Goal: Task Accomplishment & Management: Use online tool/utility

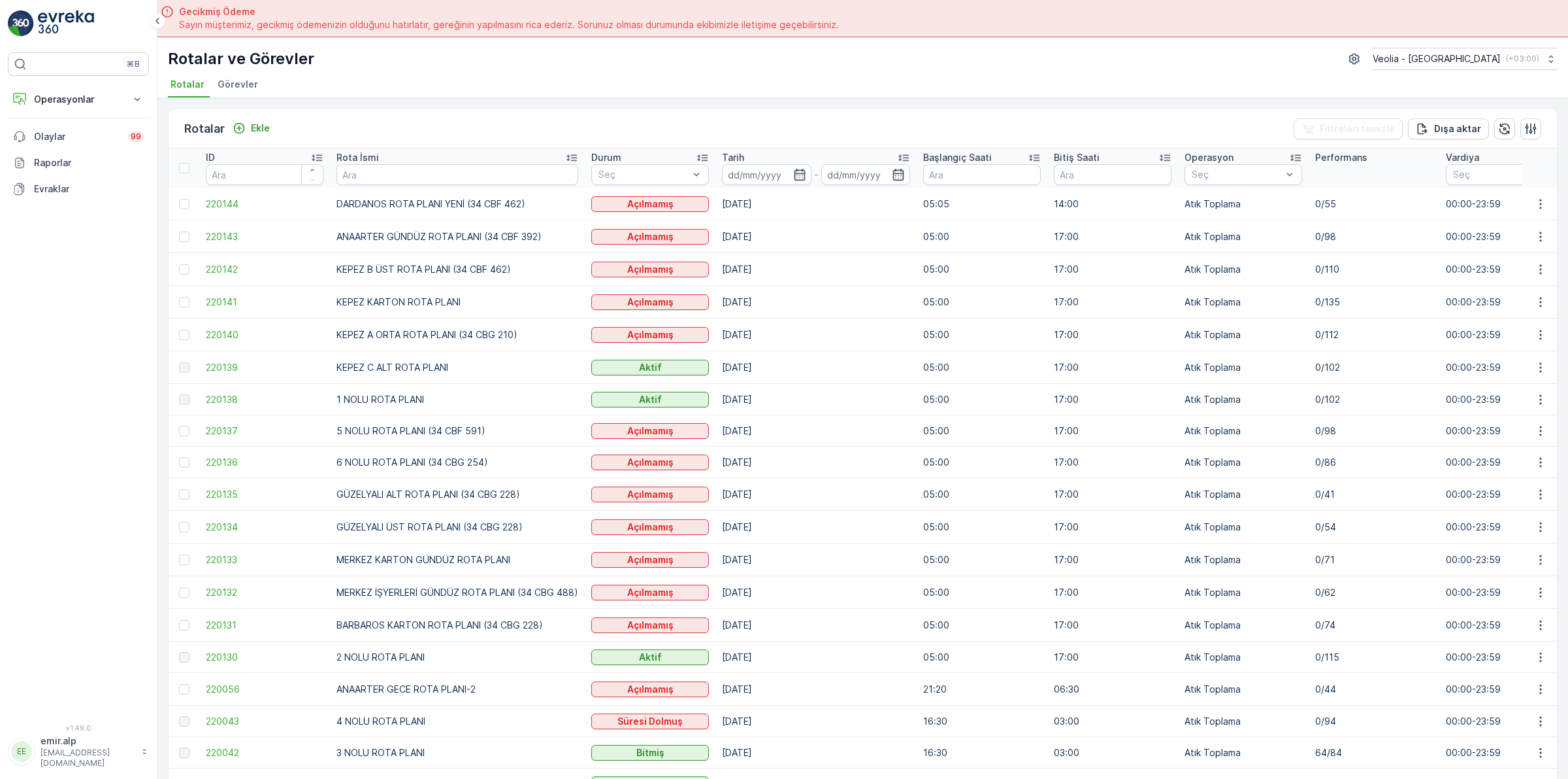
scroll to position [164, 0]
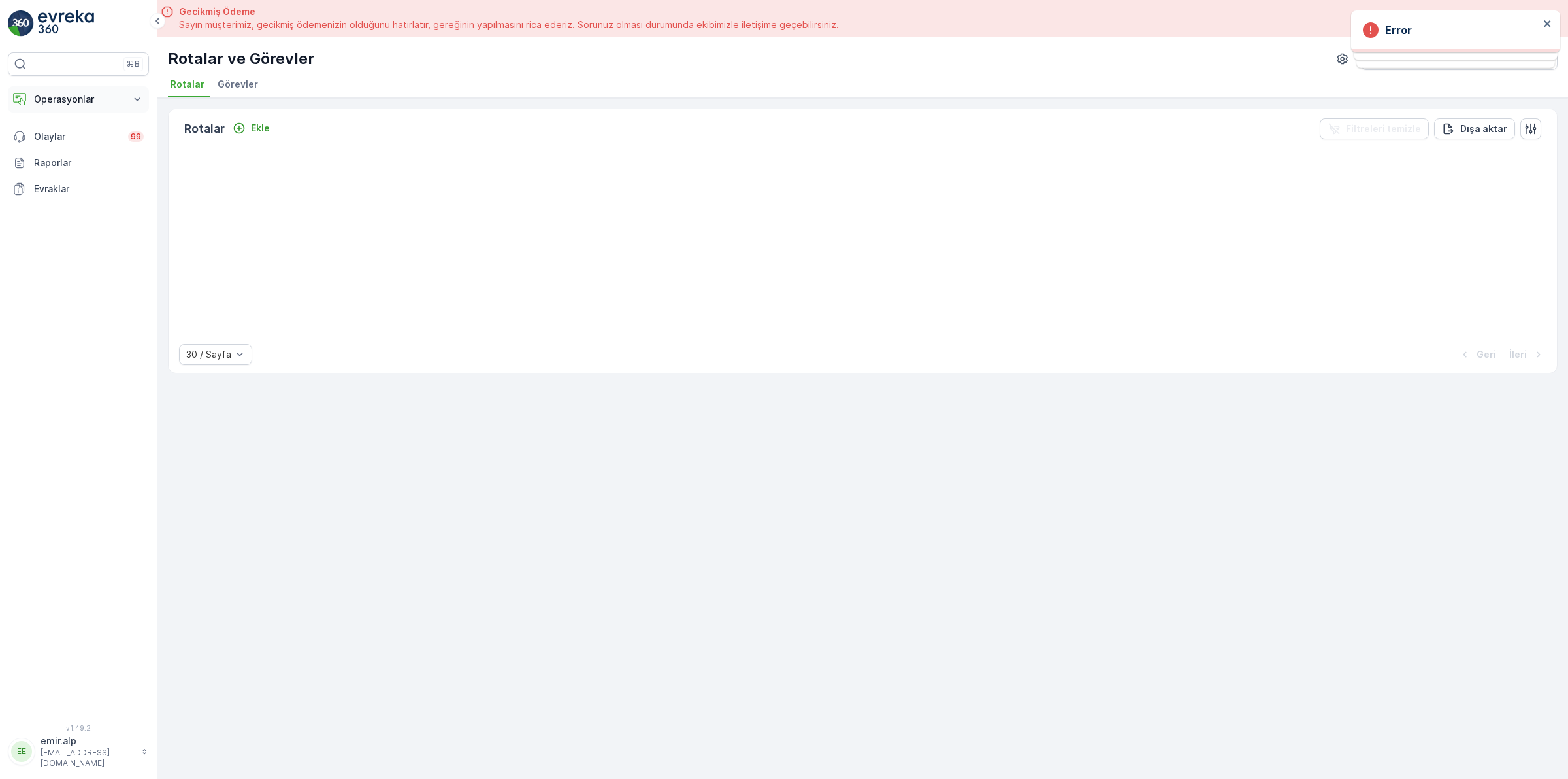
click at [138, 96] on icon at bounding box center [137, 99] width 13 height 13
click at [80, 157] on p "Rotalar & Görevler" at bounding box center [73, 157] width 81 height 13
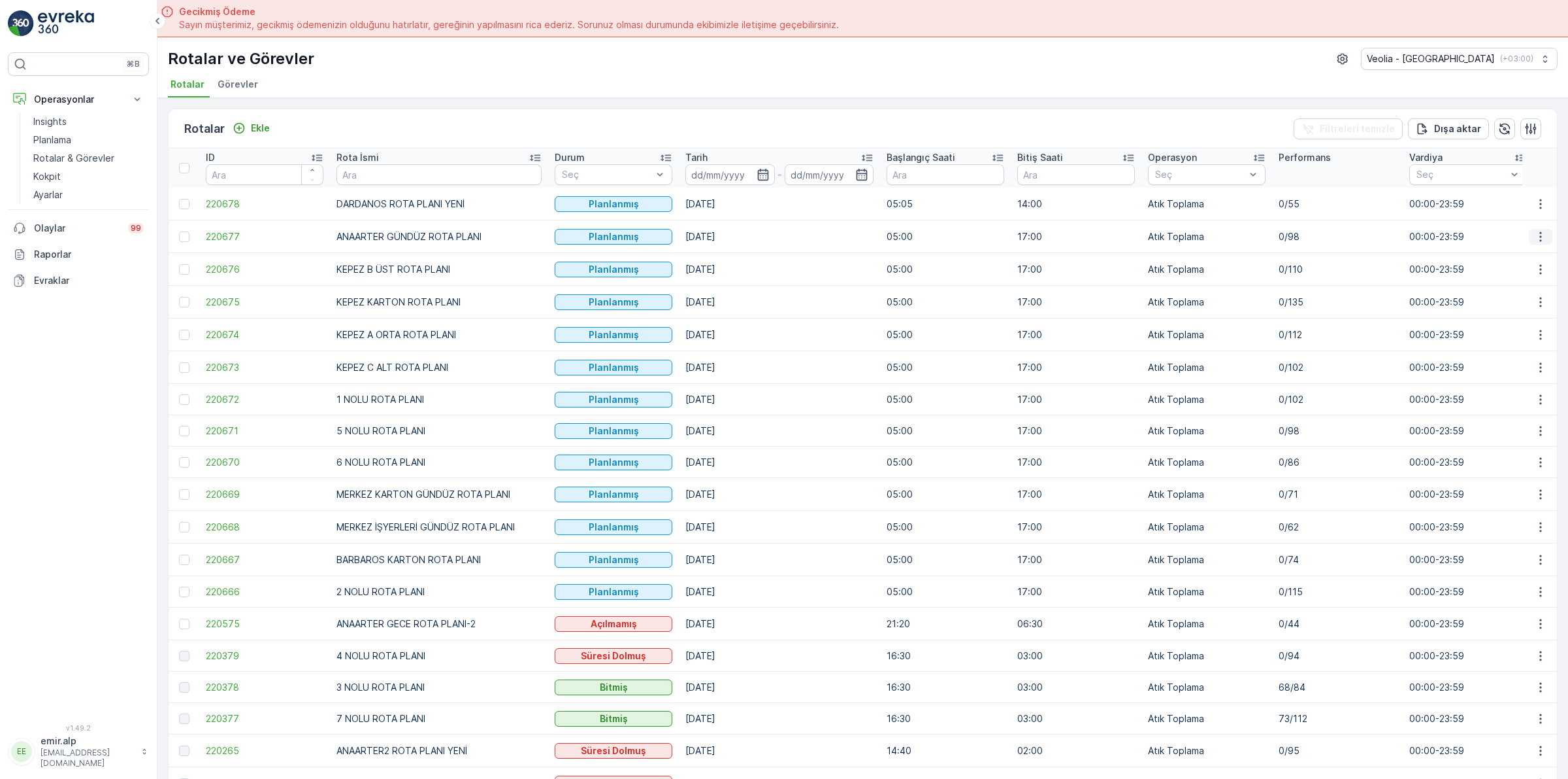
click at [1539, 232] on icon "button" at bounding box center [1540, 236] width 2 height 10
click at [1526, 309] on span "Atanan Kişiyi Değiştir" at bounding box center [1504, 311] width 92 height 13
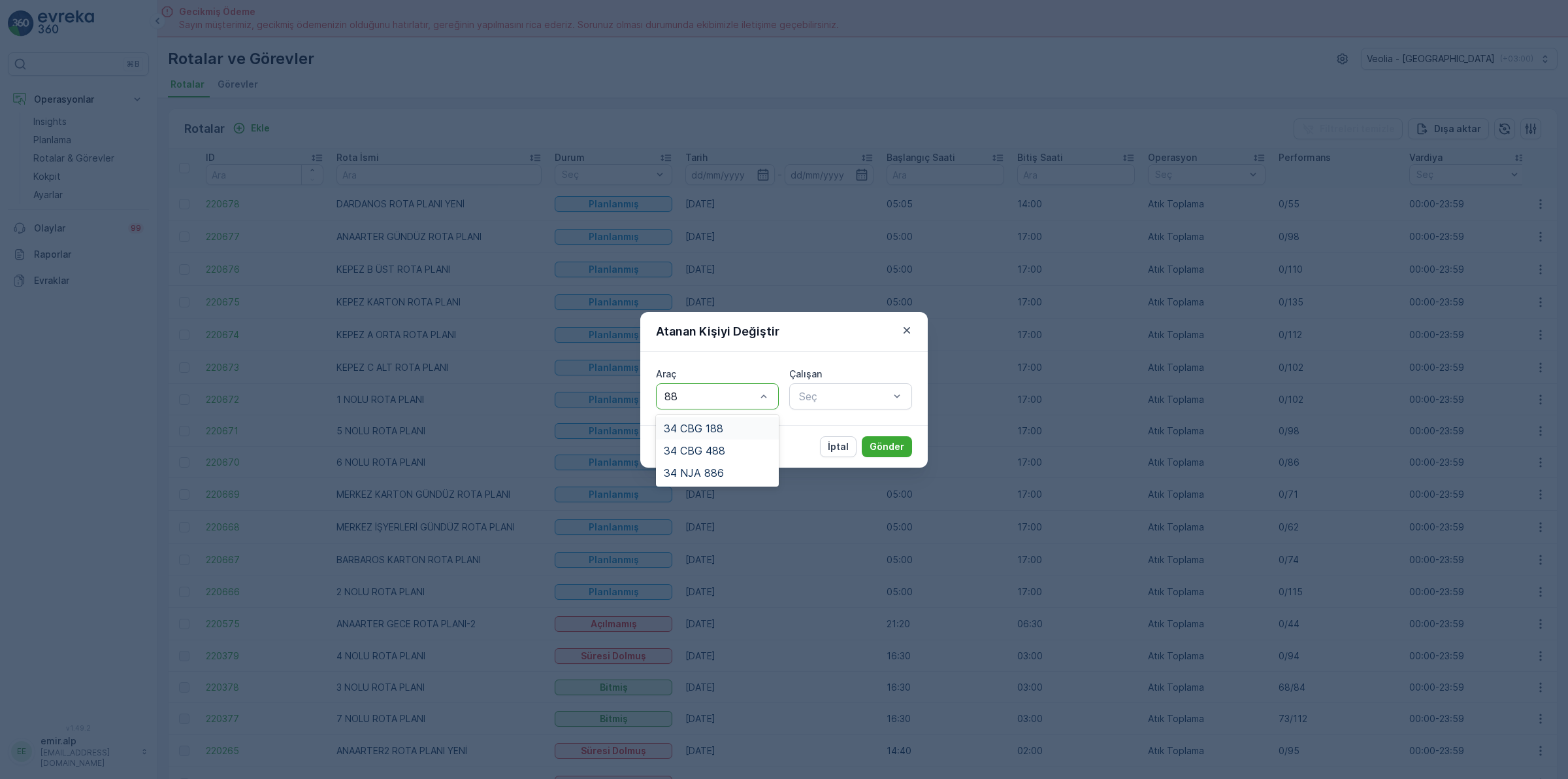
type input "886"
drag, startPoint x: 745, startPoint y: 423, endPoint x: 768, endPoint y: 425, distance: 23.1
click at [749, 424] on div "34 NJA 886" at bounding box center [717, 428] width 107 height 12
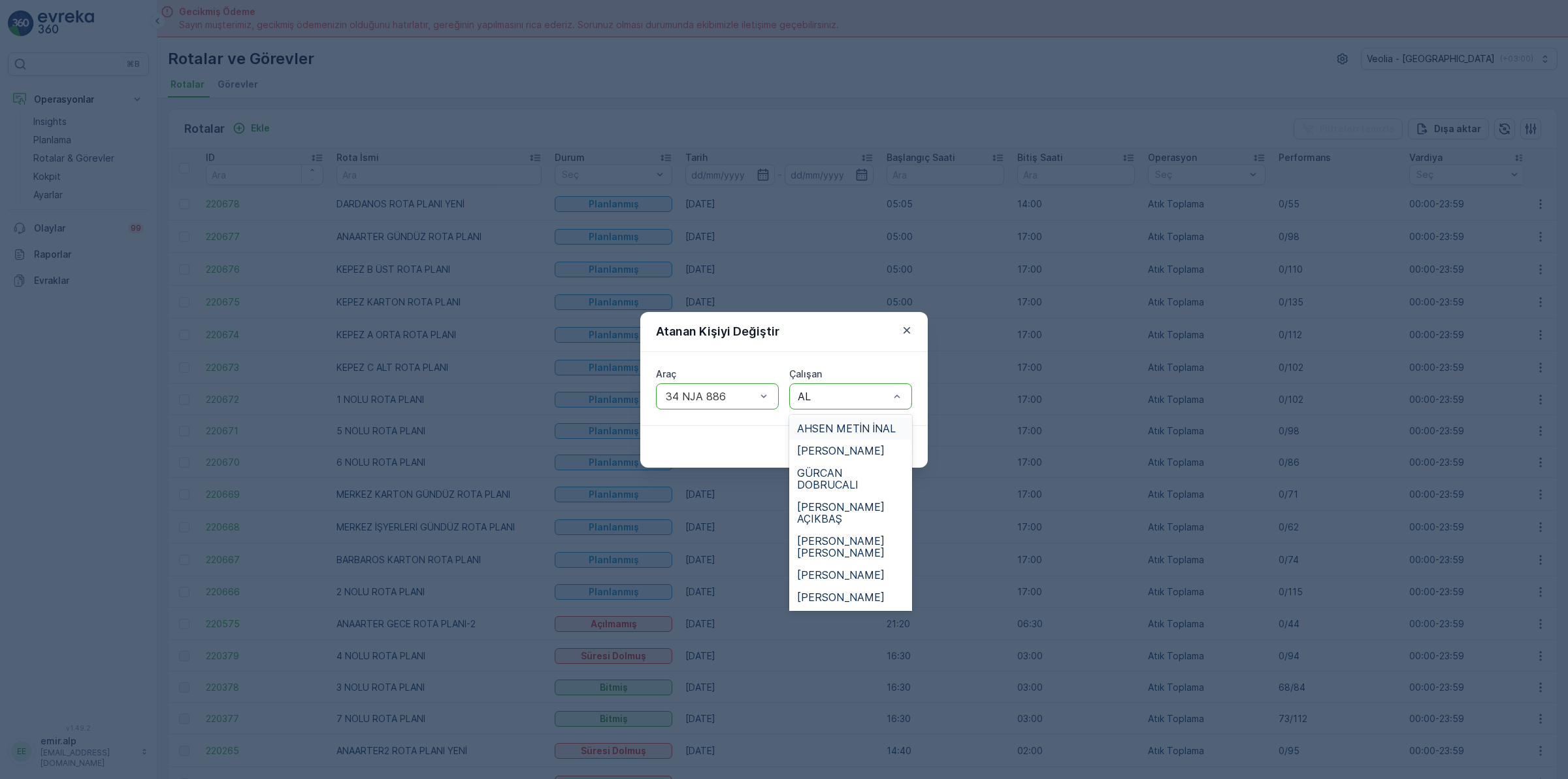
type input "[PERSON_NAME]"
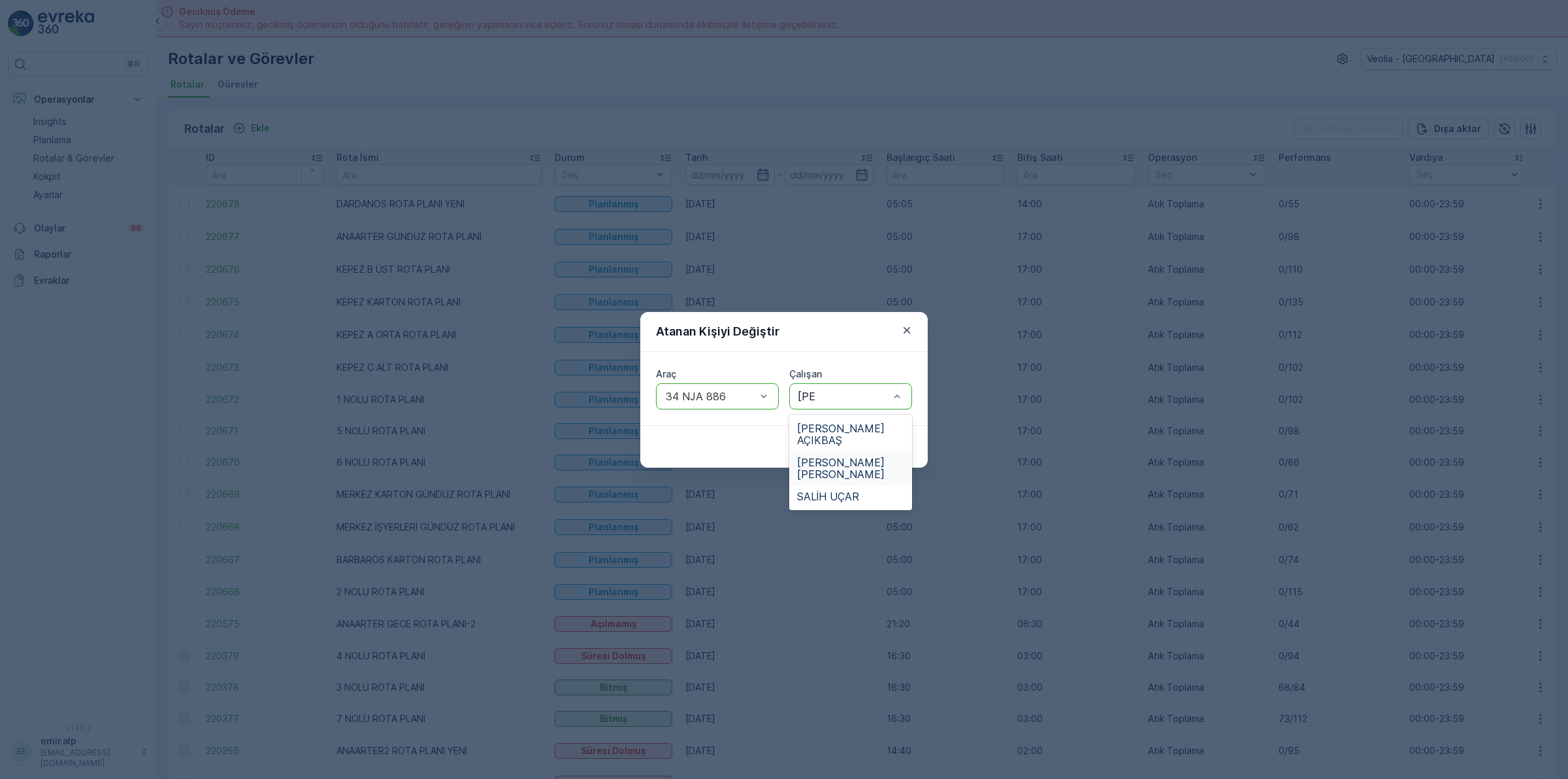
drag, startPoint x: 877, startPoint y: 453, endPoint x: 879, endPoint y: 459, distance: 6.3
click at [879, 458] on div "[PERSON_NAME] [PERSON_NAME]" at bounding box center [850, 468] width 123 height 34
click at [893, 442] on p "Gönder" at bounding box center [887, 446] width 35 height 13
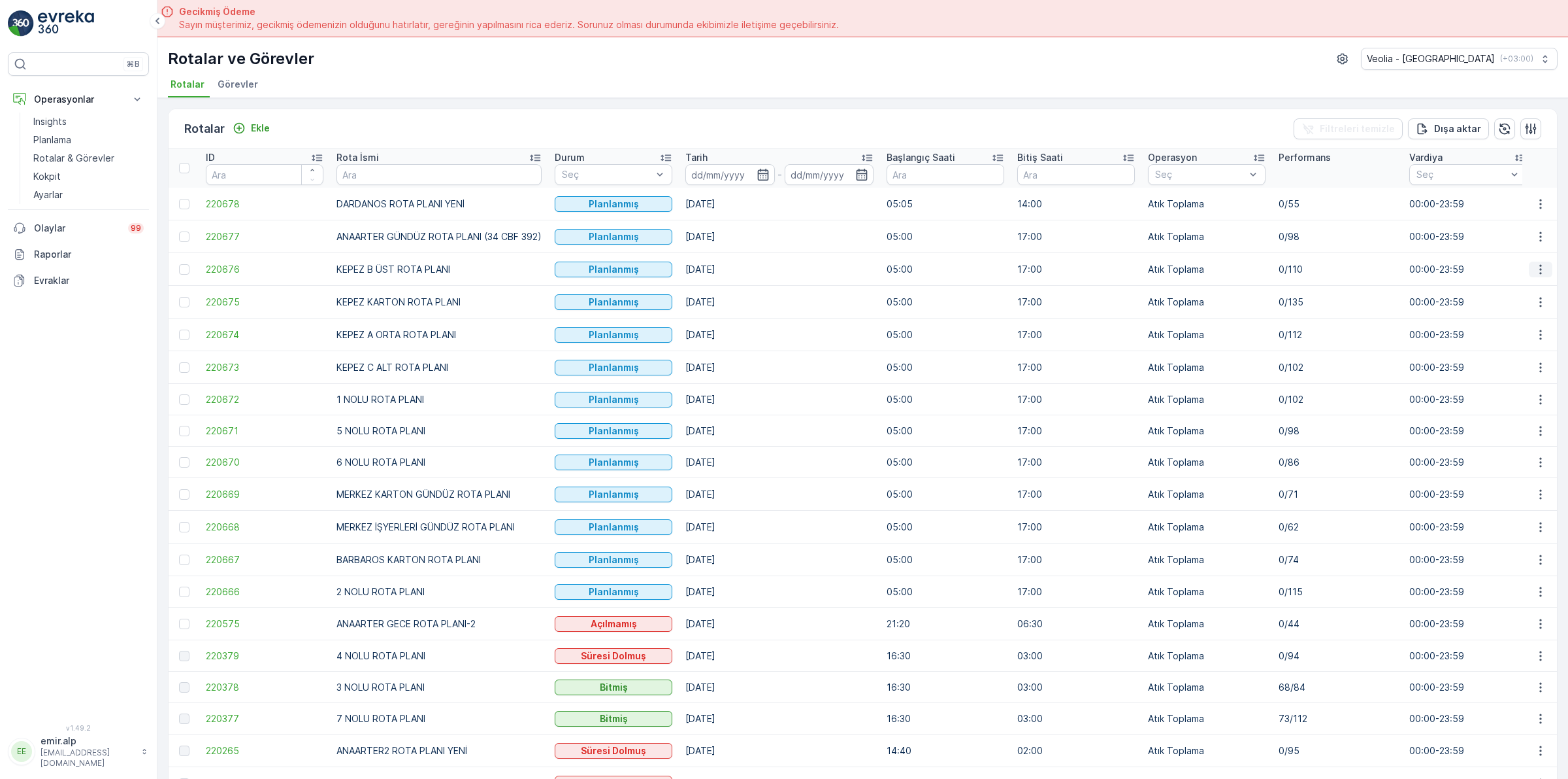
click at [1539, 275] on icon "button" at bounding box center [1540, 269] width 13 height 13
click at [1533, 344] on span "Atanan Kişiyi Değiştir" at bounding box center [1504, 344] width 92 height 13
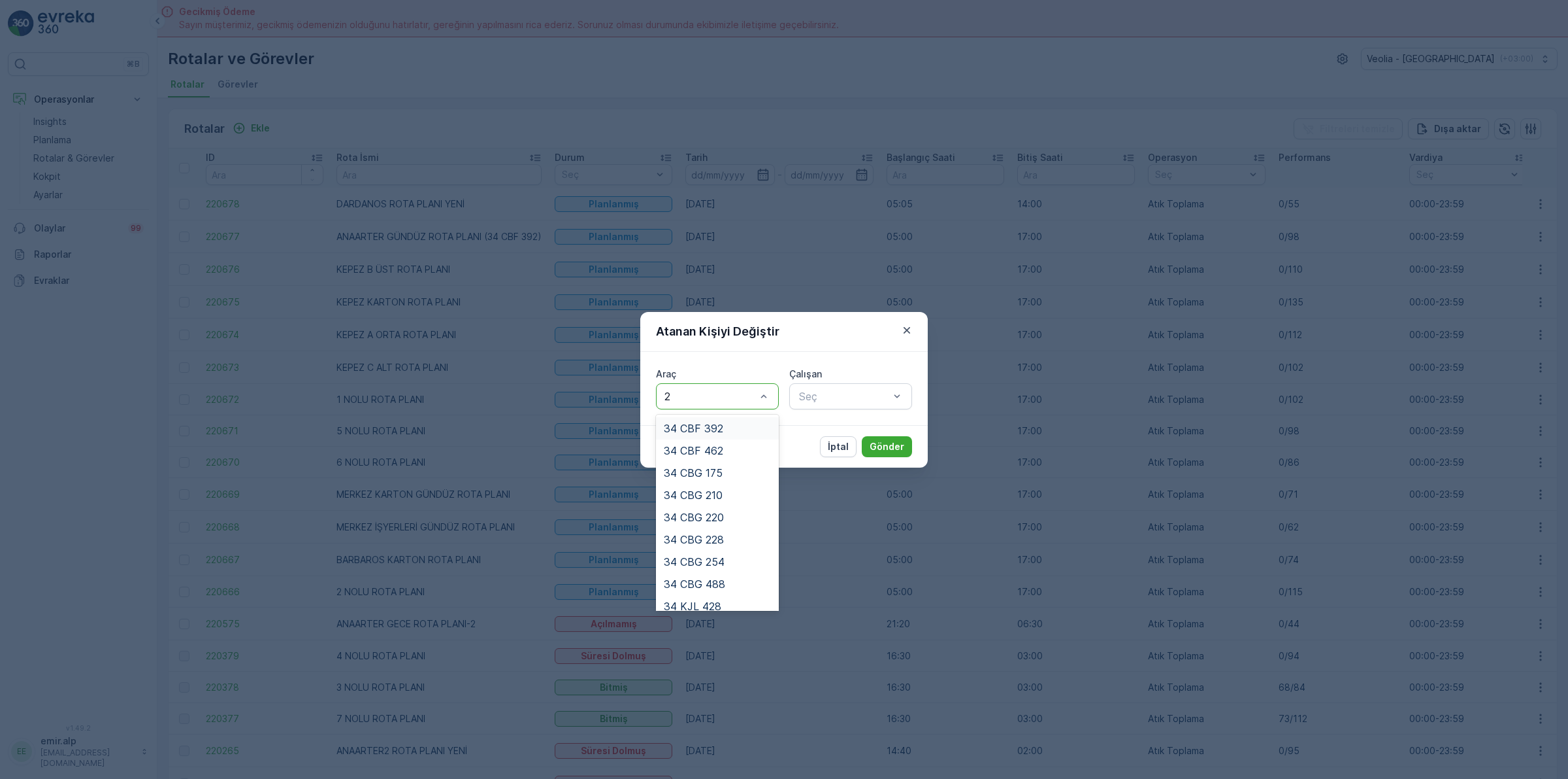
type input "25"
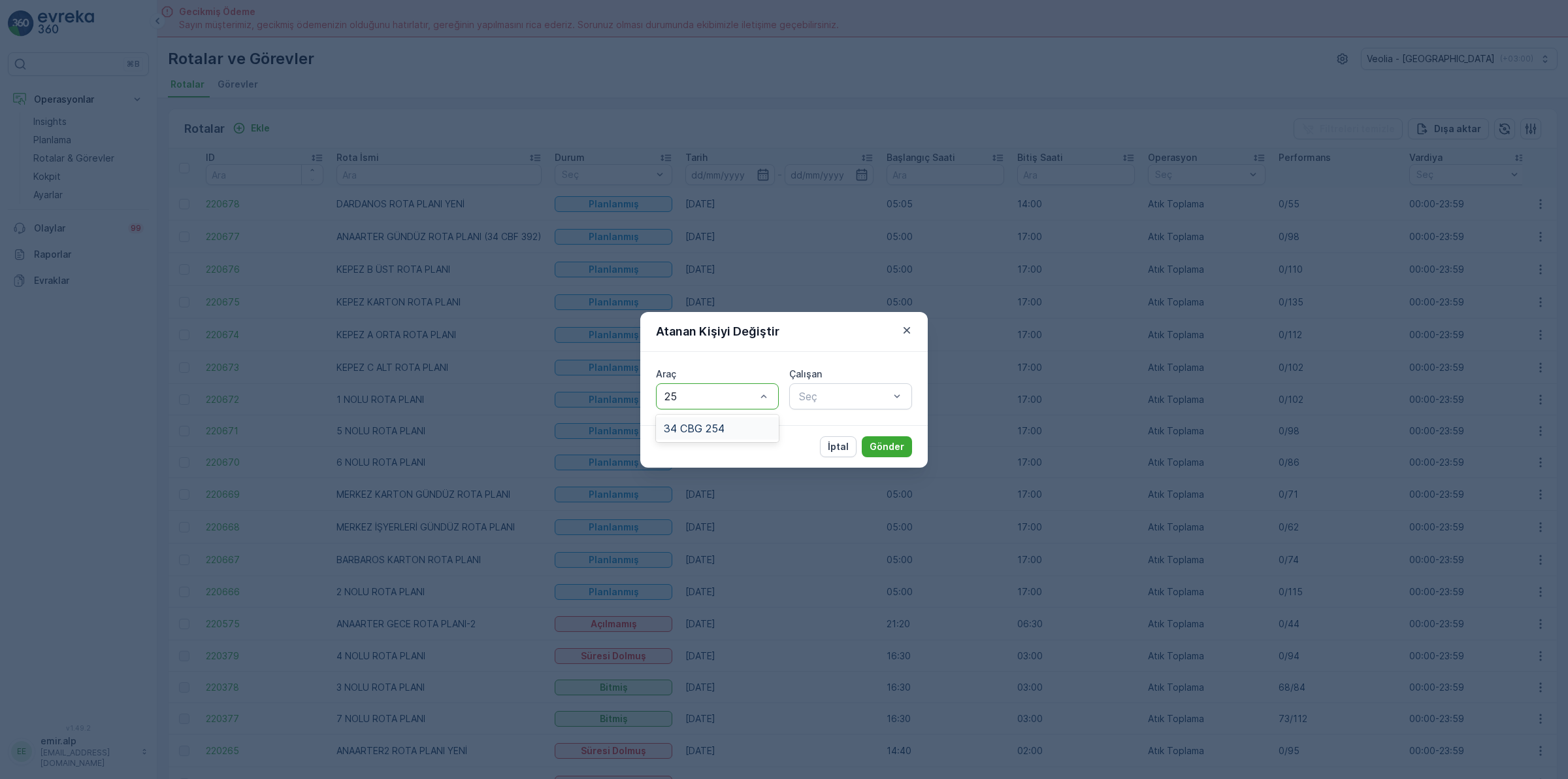
click at [736, 426] on div "34 CBG 254" at bounding box center [717, 428] width 107 height 12
type input "FER"
click at [843, 428] on span "FERHAT AY" at bounding box center [826, 428] width 59 height 12
click at [873, 442] on p "Gönder" at bounding box center [887, 446] width 35 height 13
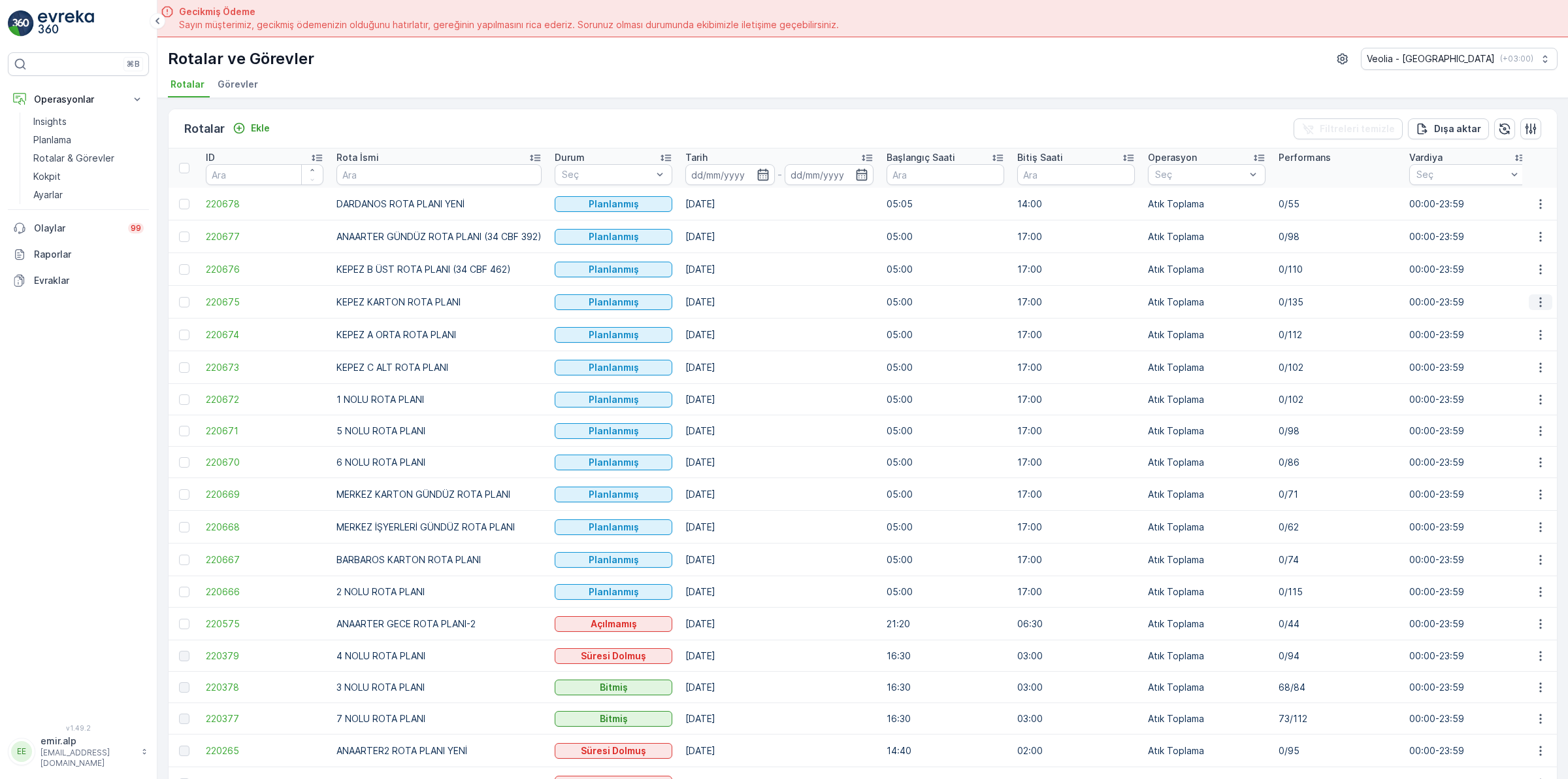
click at [1539, 301] on icon "button" at bounding box center [1540, 302] width 13 height 13
click at [1511, 378] on span "Atanan Kişiyi Değiştir" at bounding box center [1504, 376] width 92 height 13
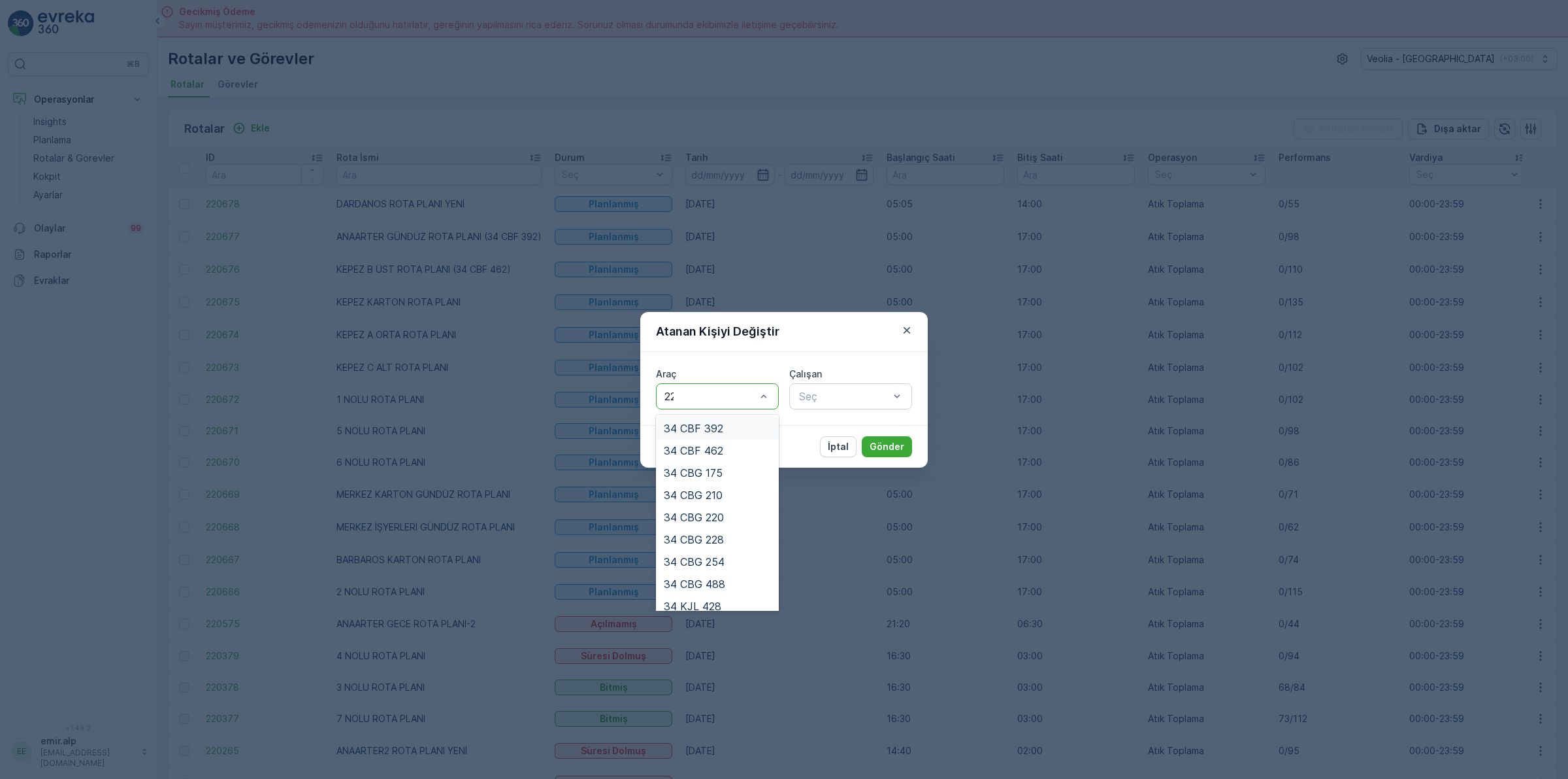
type input "220"
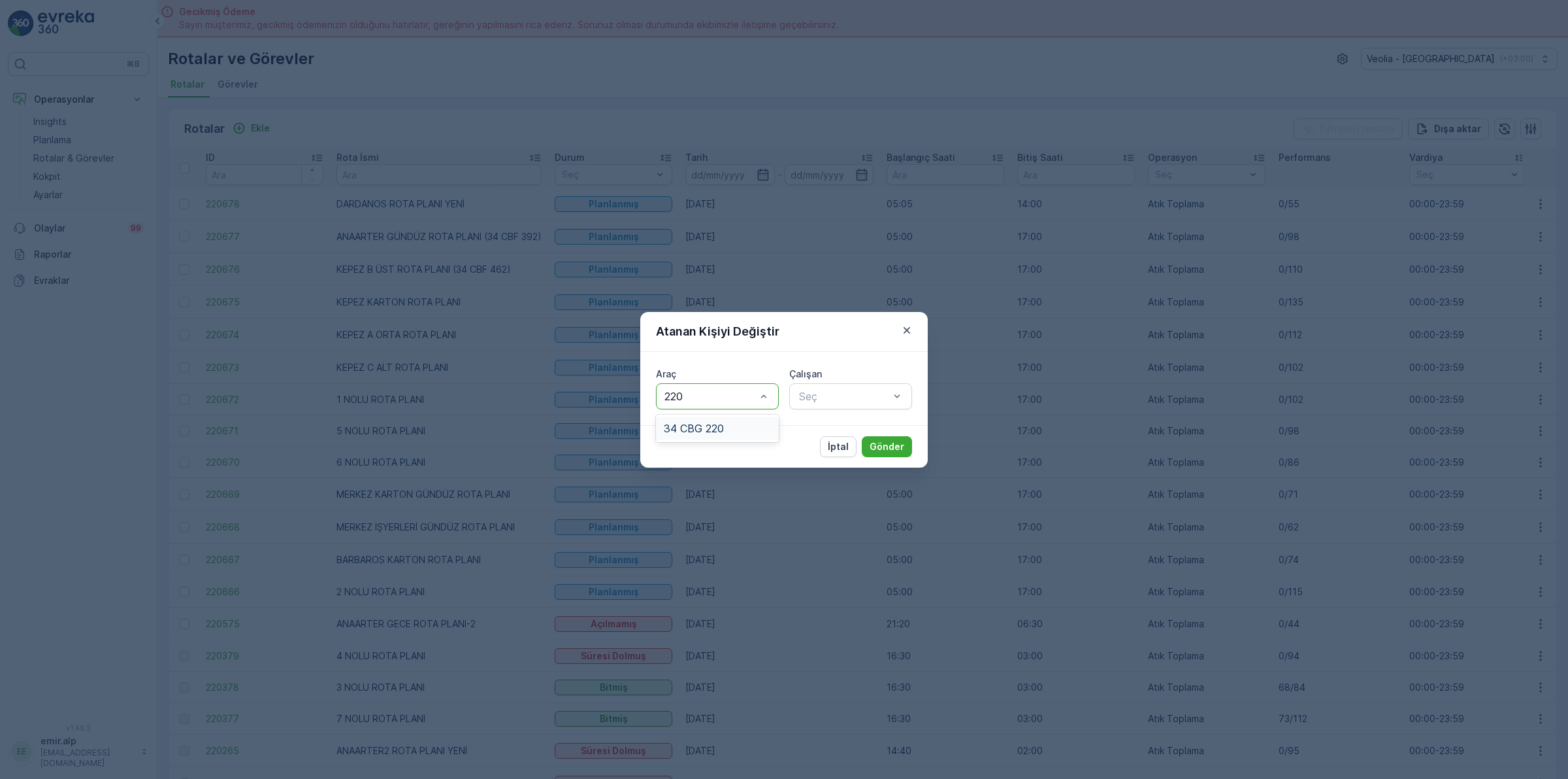
click at [713, 429] on span "34 CBG 220" at bounding box center [694, 428] width 60 height 12
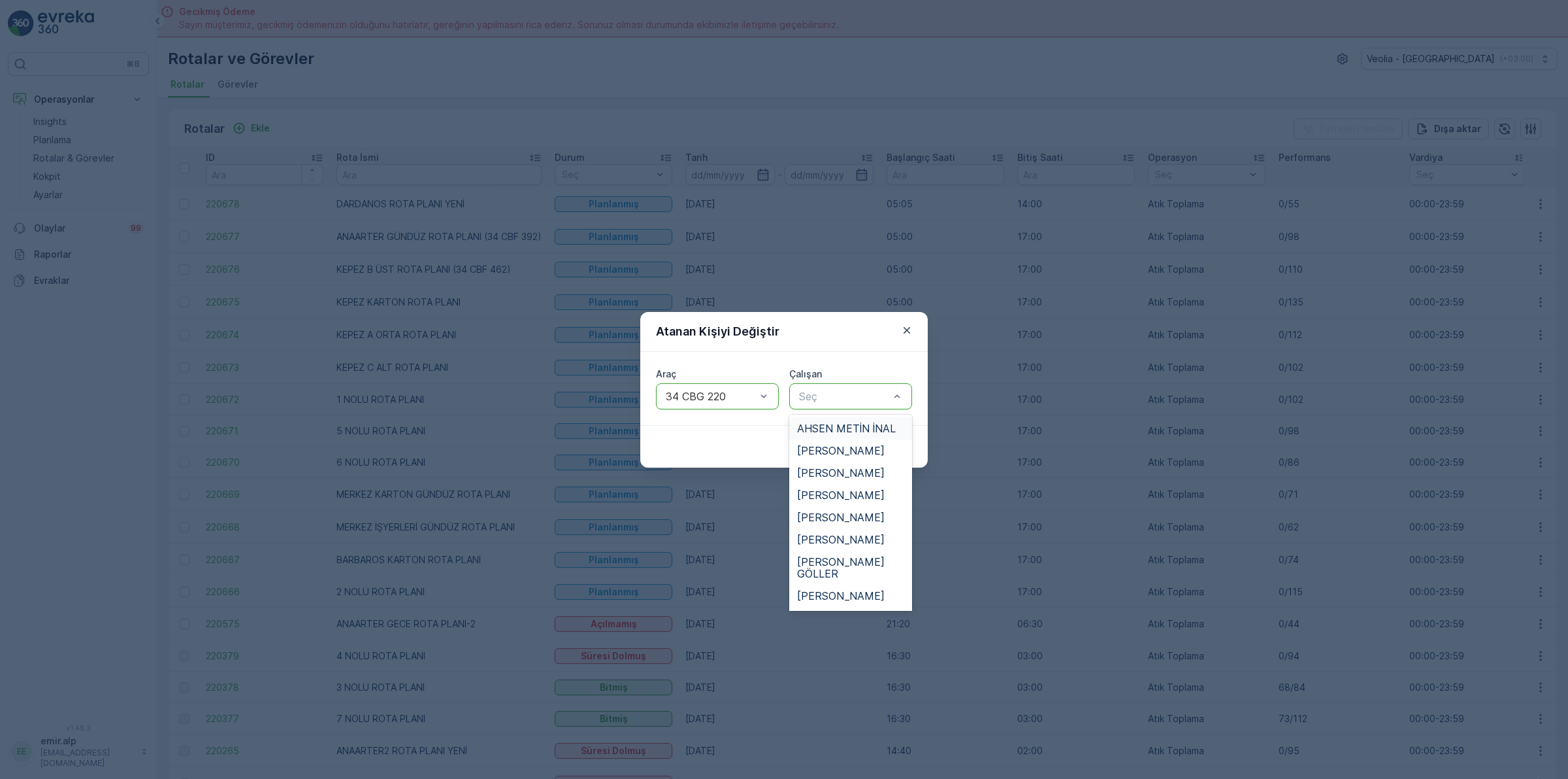
click at [857, 406] on div "Seç" at bounding box center [850, 396] width 123 height 26
type input "AH"
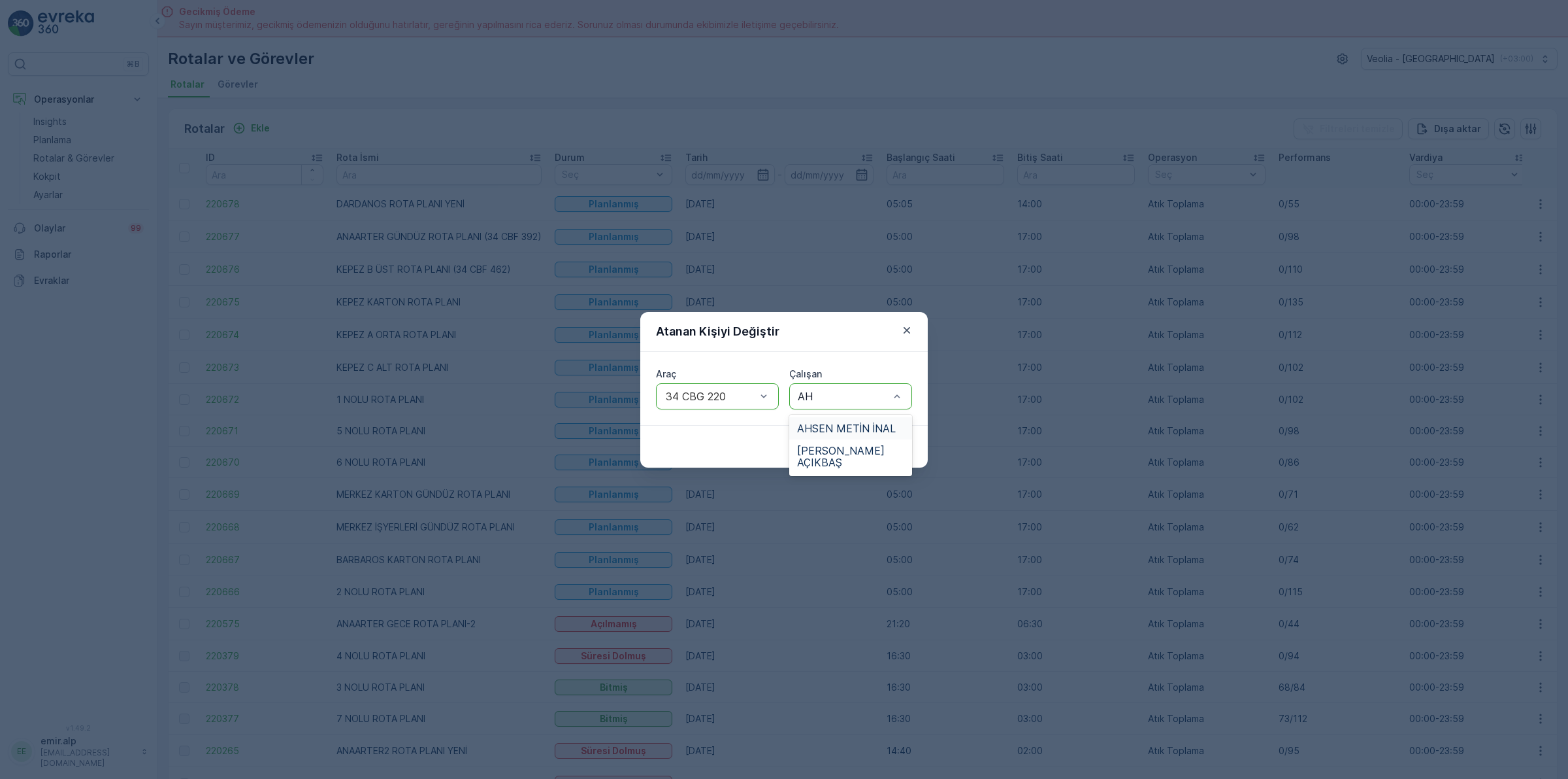
drag, startPoint x: 873, startPoint y: 422, endPoint x: 908, endPoint y: 425, distance: 35.1
click at [874, 424] on span "AHSEN METİN İNAL" at bounding box center [847, 428] width 99 height 12
click at [884, 450] on p "Gönder" at bounding box center [887, 446] width 35 height 13
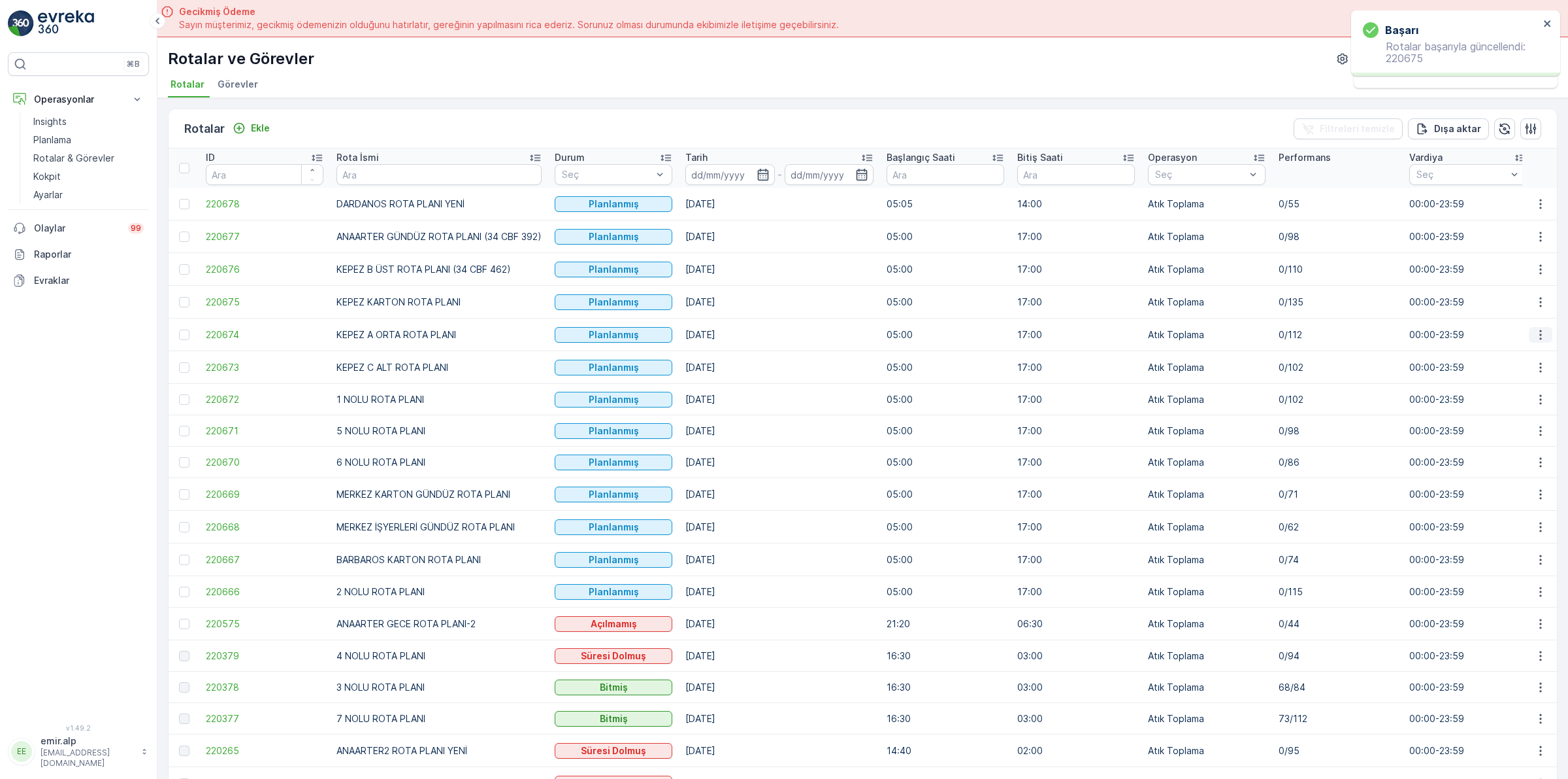
click at [1534, 334] on icon "button" at bounding box center [1540, 334] width 13 height 13
click at [1526, 406] on span "Atanan Kişiyi Değiştir" at bounding box center [1504, 409] width 92 height 13
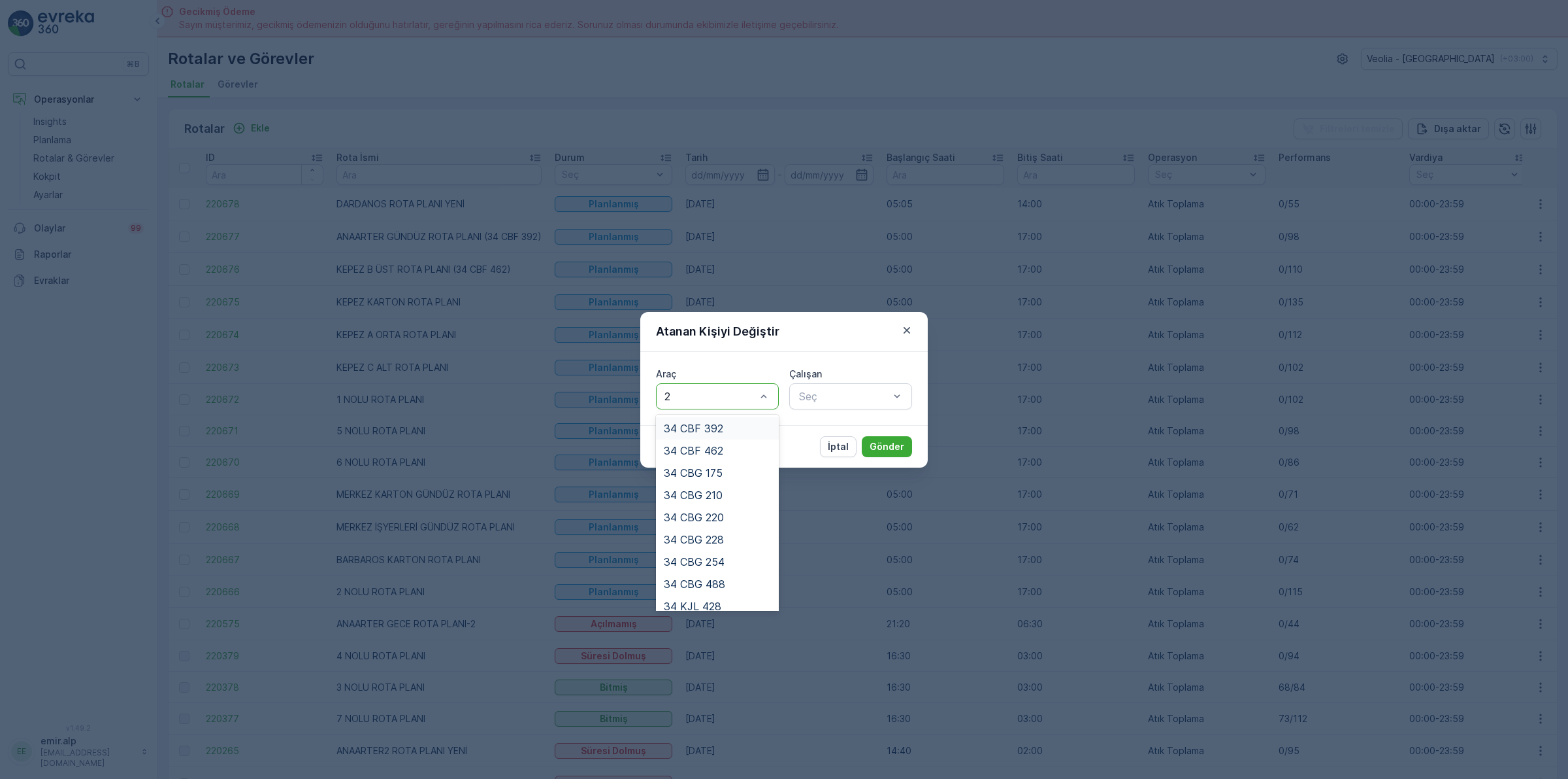
type input "22"
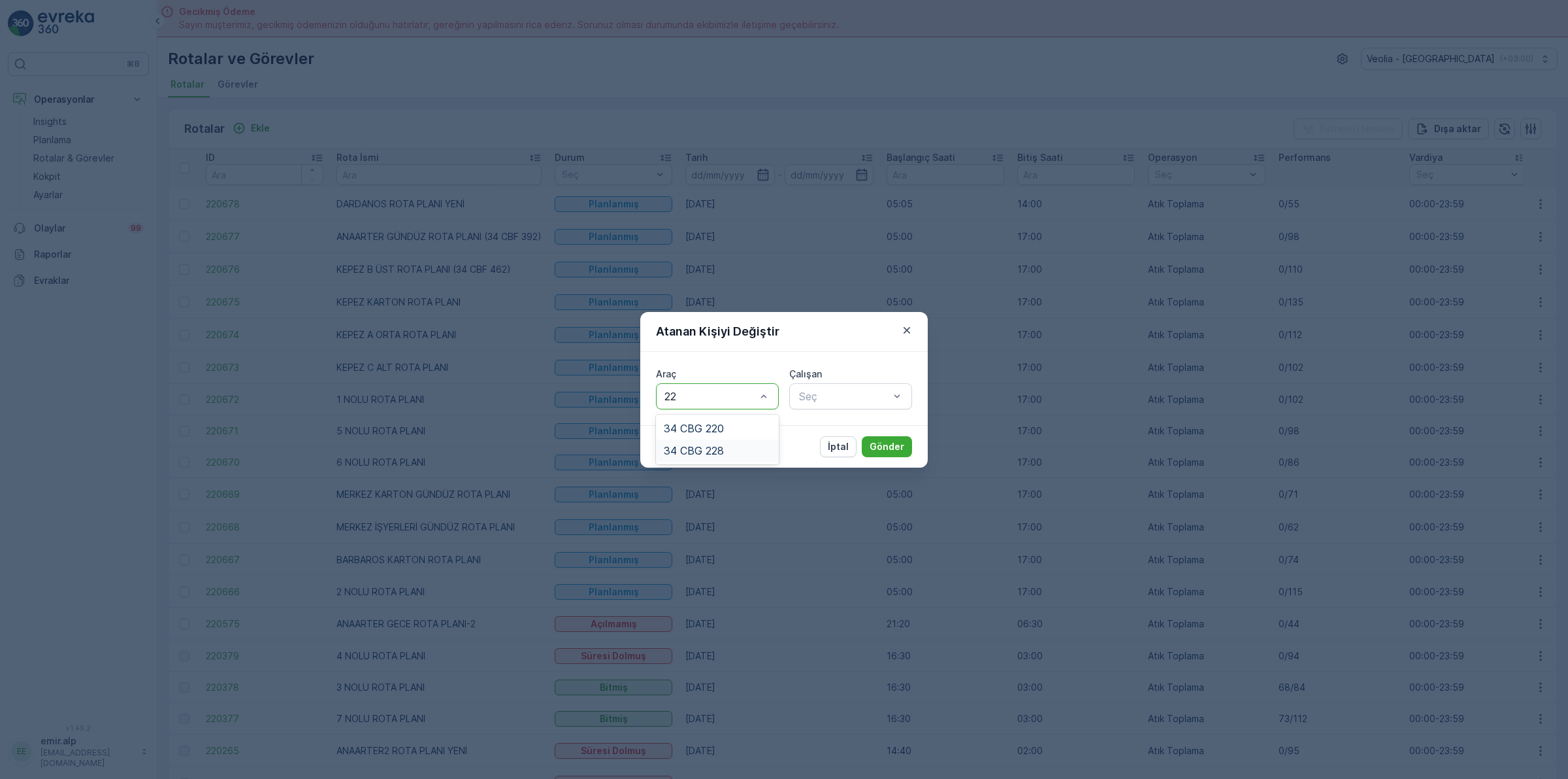
click at [716, 459] on div "34 CBG 228" at bounding box center [717, 450] width 123 height 22
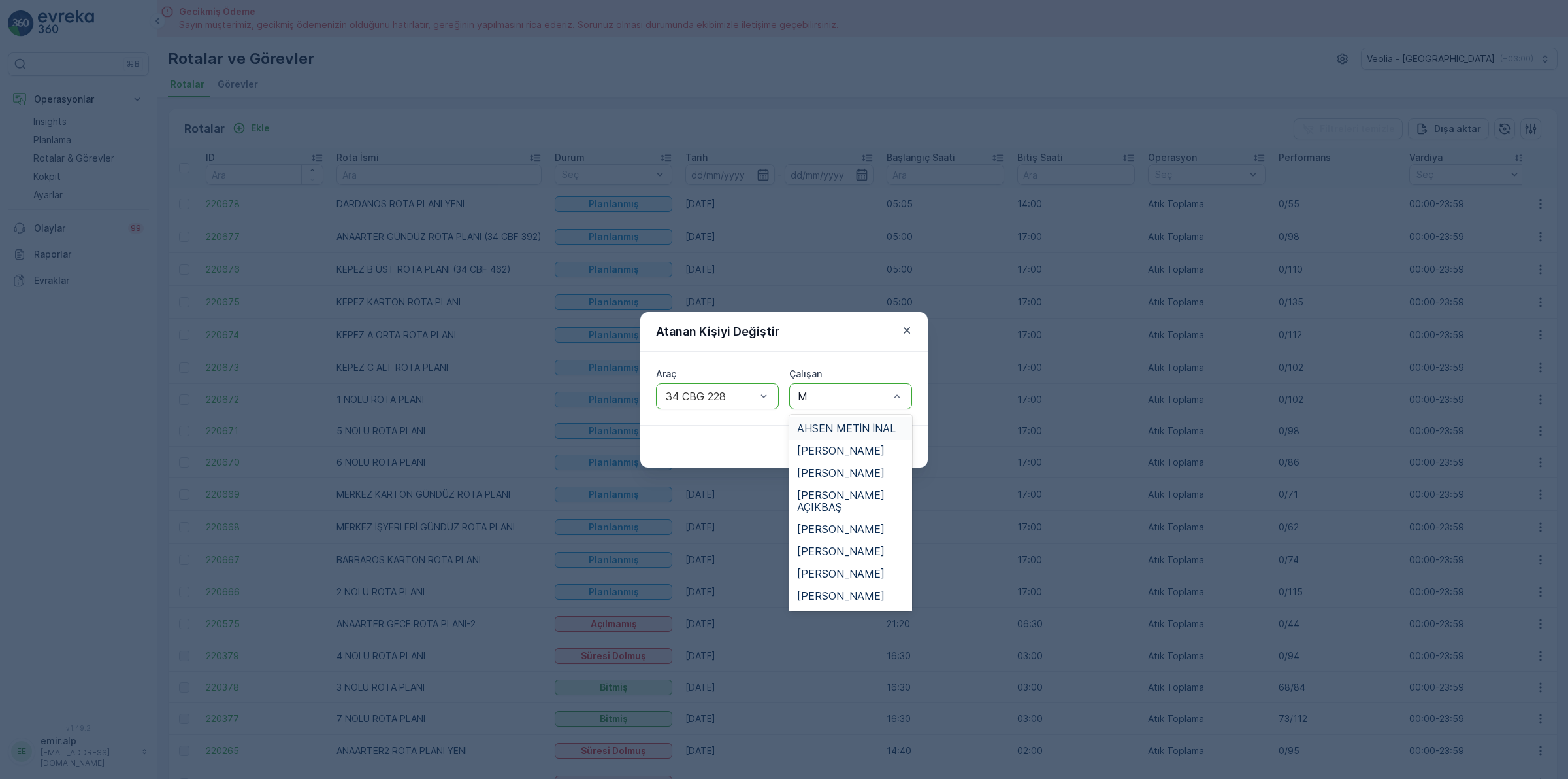
type input "MÜ"
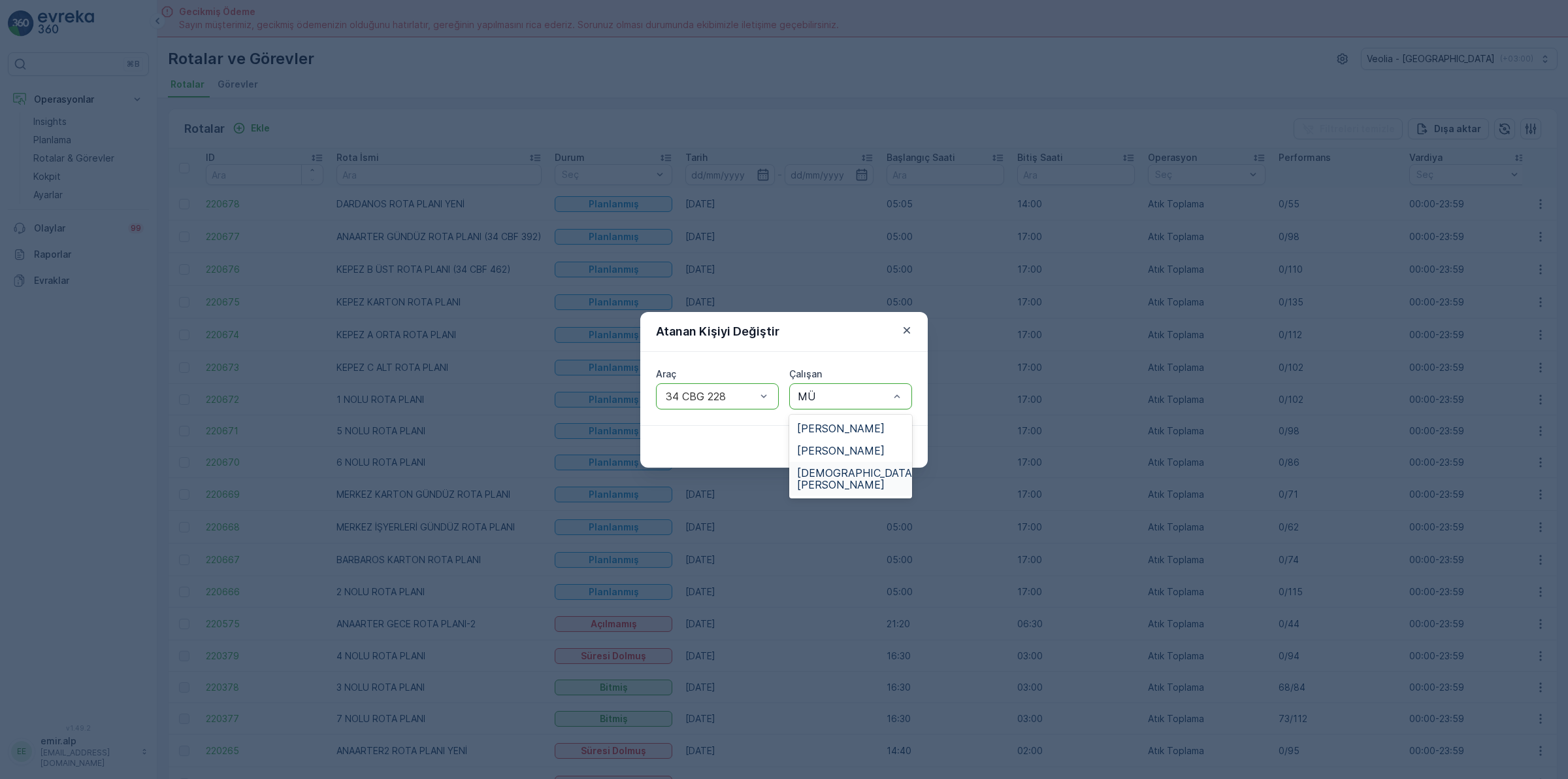
click at [853, 472] on span "[DEMOGRAPHIC_DATA][PERSON_NAME]" at bounding box center [857, 479] width 119 height 23
click at [894, 449] on p "Gönder" at bounding box center [887, 446] width 35 height 13
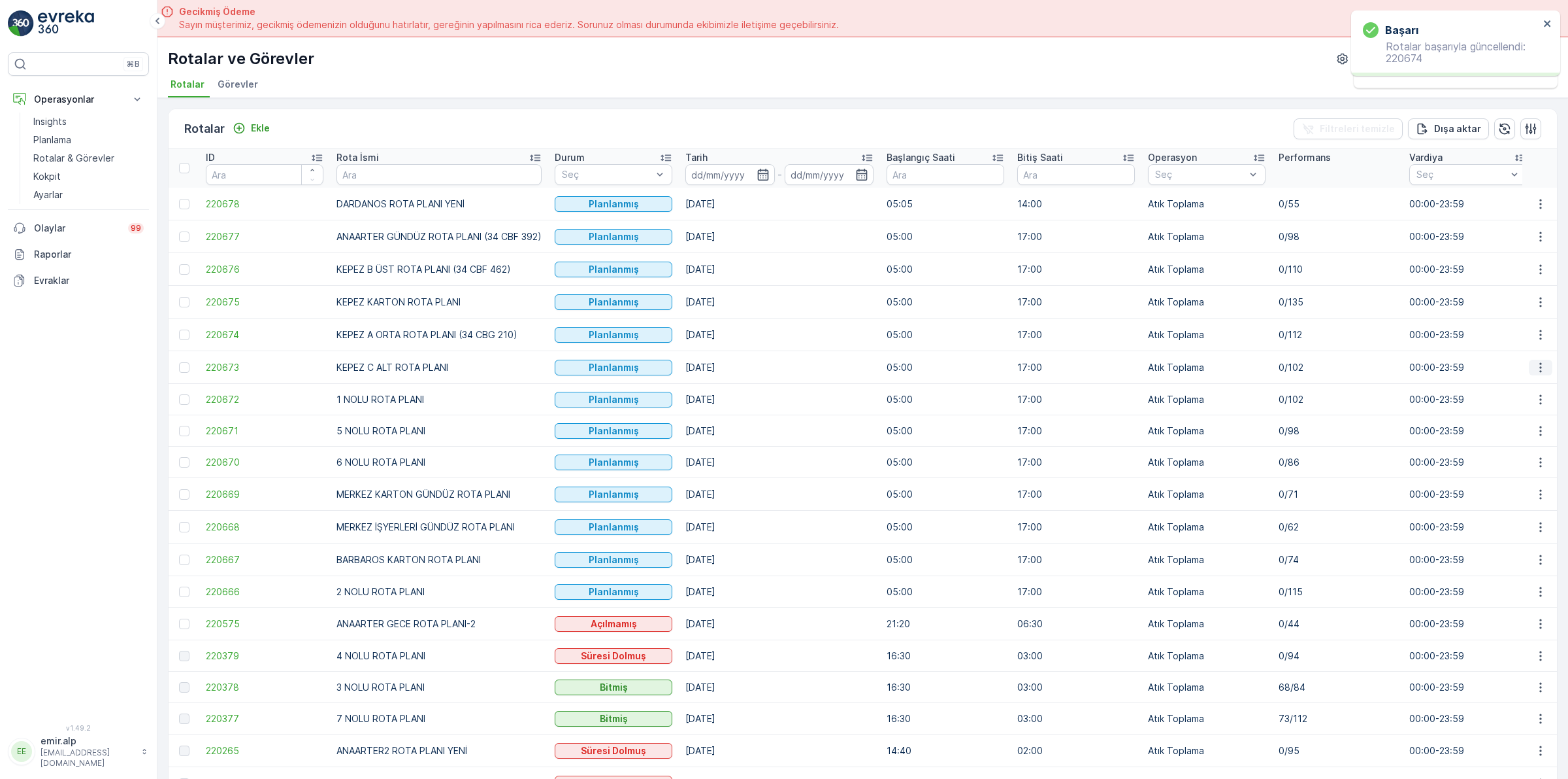
click at [1546, 371] on button "button" at bounding box center [1541, 367] width 23 height 15
click at [1533, 442] on span "Atanan Kişiyi Değiştir" at bounding box center [1504, 442] width 92 height 13
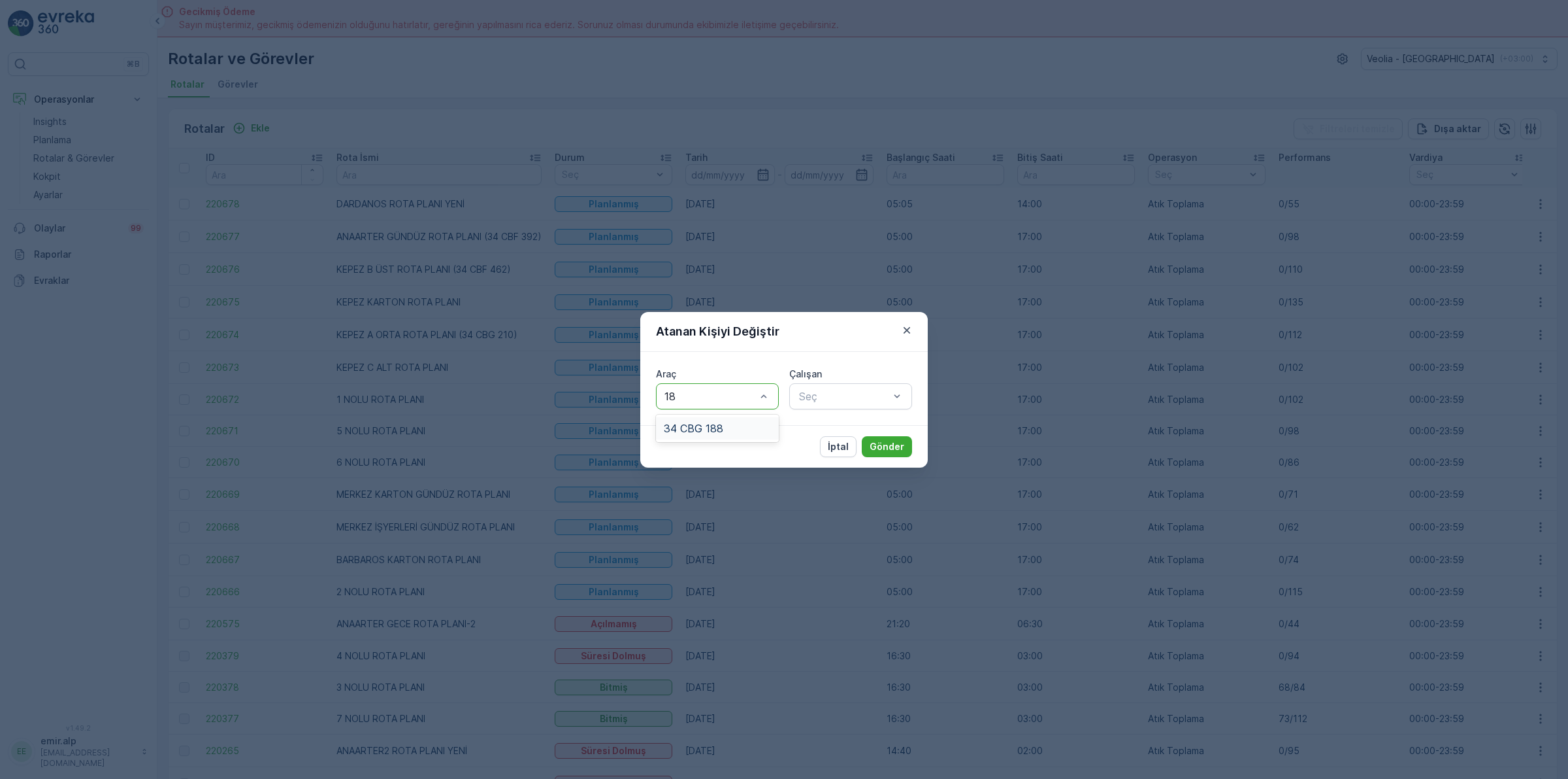
type input "188"
click at [739, 425] on div "34 CBG 188" at bounding box center [717, 428] width 107 height 12
click at [877, 383] on div "Seç" at bounding box center [850, 396] width 123 height 26
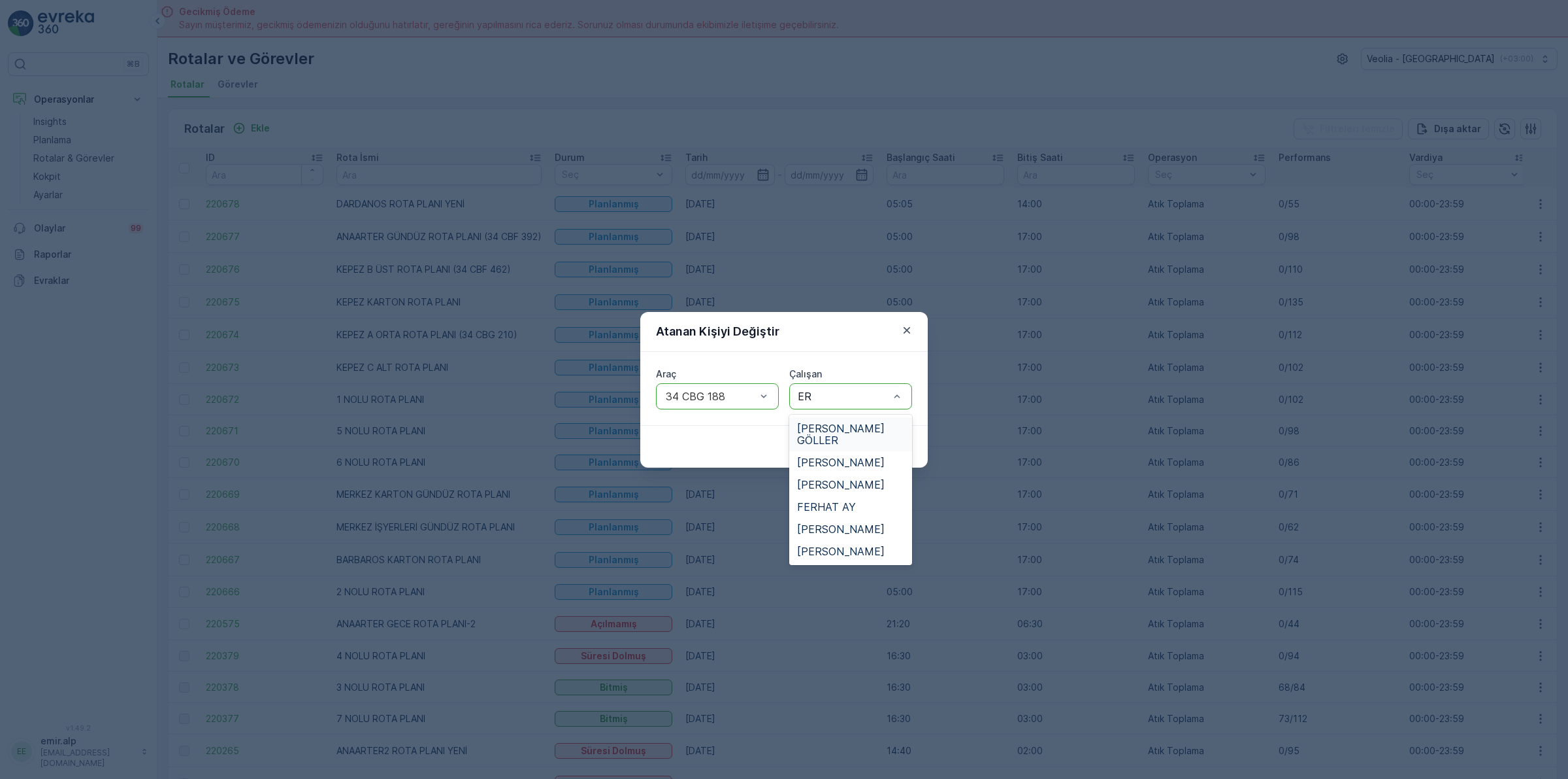
type input "ERB"
click at [857, 425] on span "[PERSON_NAME] GÖLLER" at bounding box center [850, 434] width 107 height 23
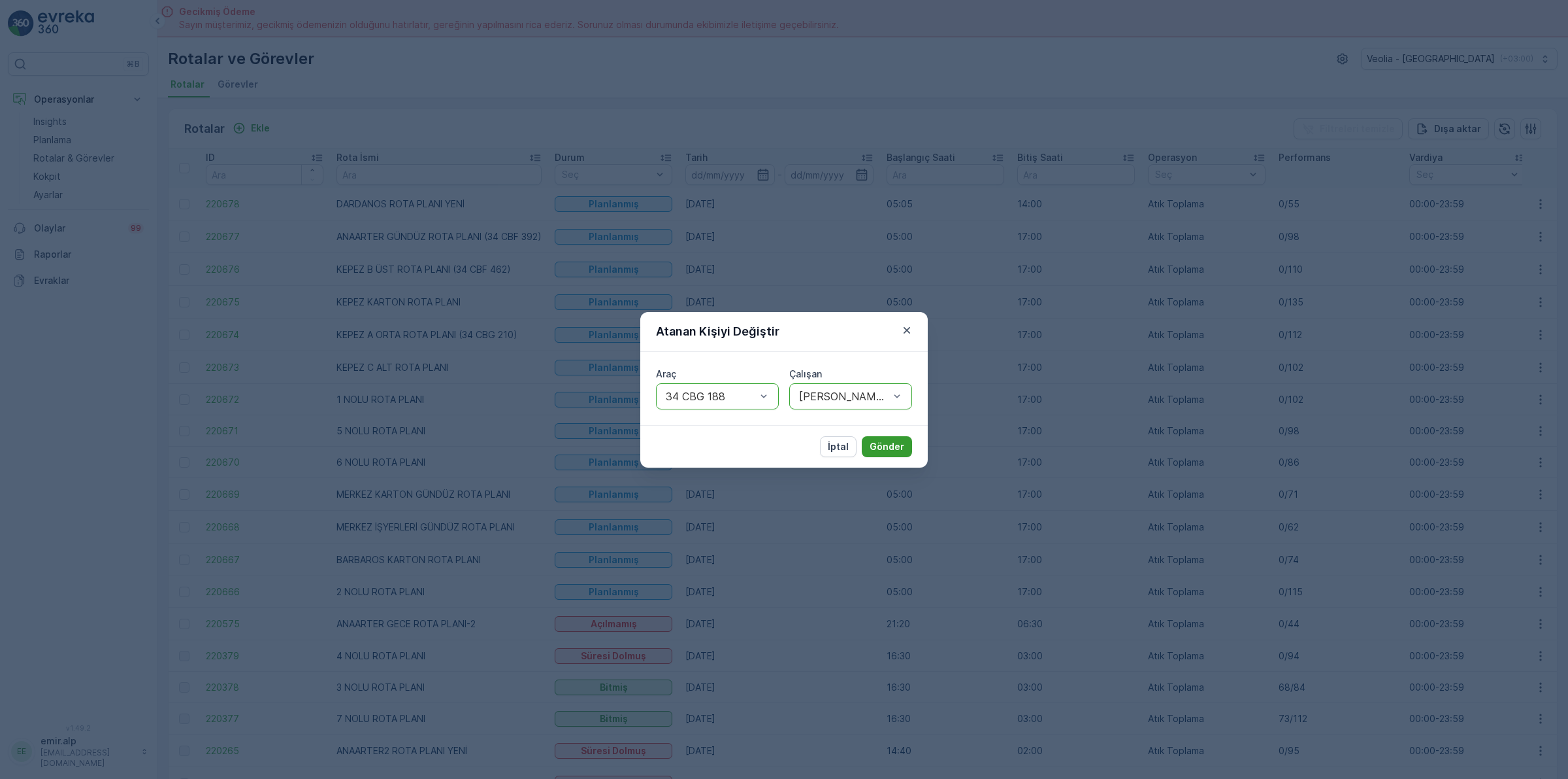
click at [890, 440] on p "Gönder" at bounding box center [887, 446] width 35 height 13
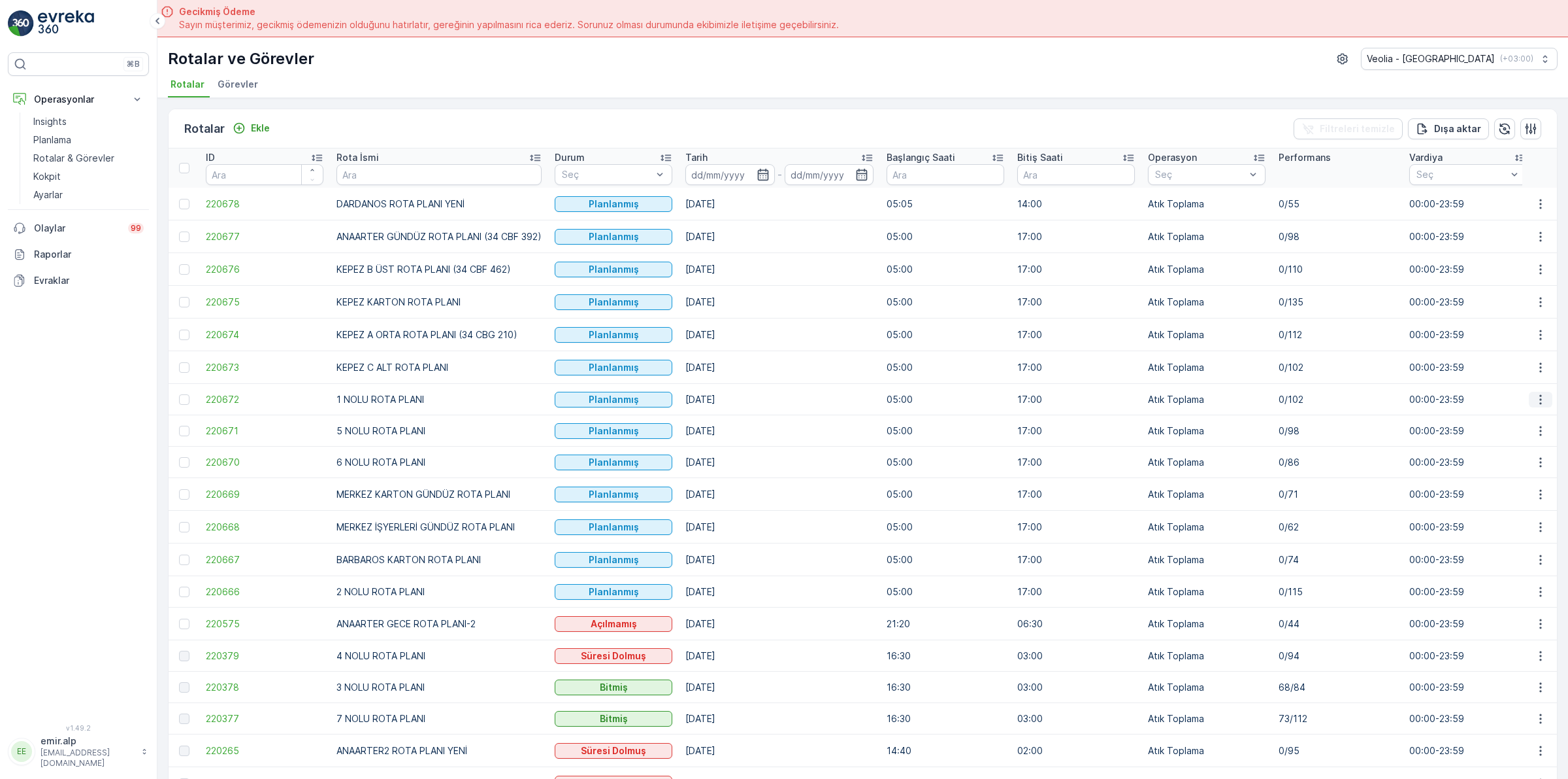
click at [1534, 400] on icon "button" at bounding box center [1540, 399] width 13 height 13
click at [1526, 469] on span "Atanan Kişiyi Değiştir" at bounding box center [1504, 474] width 92 height 13
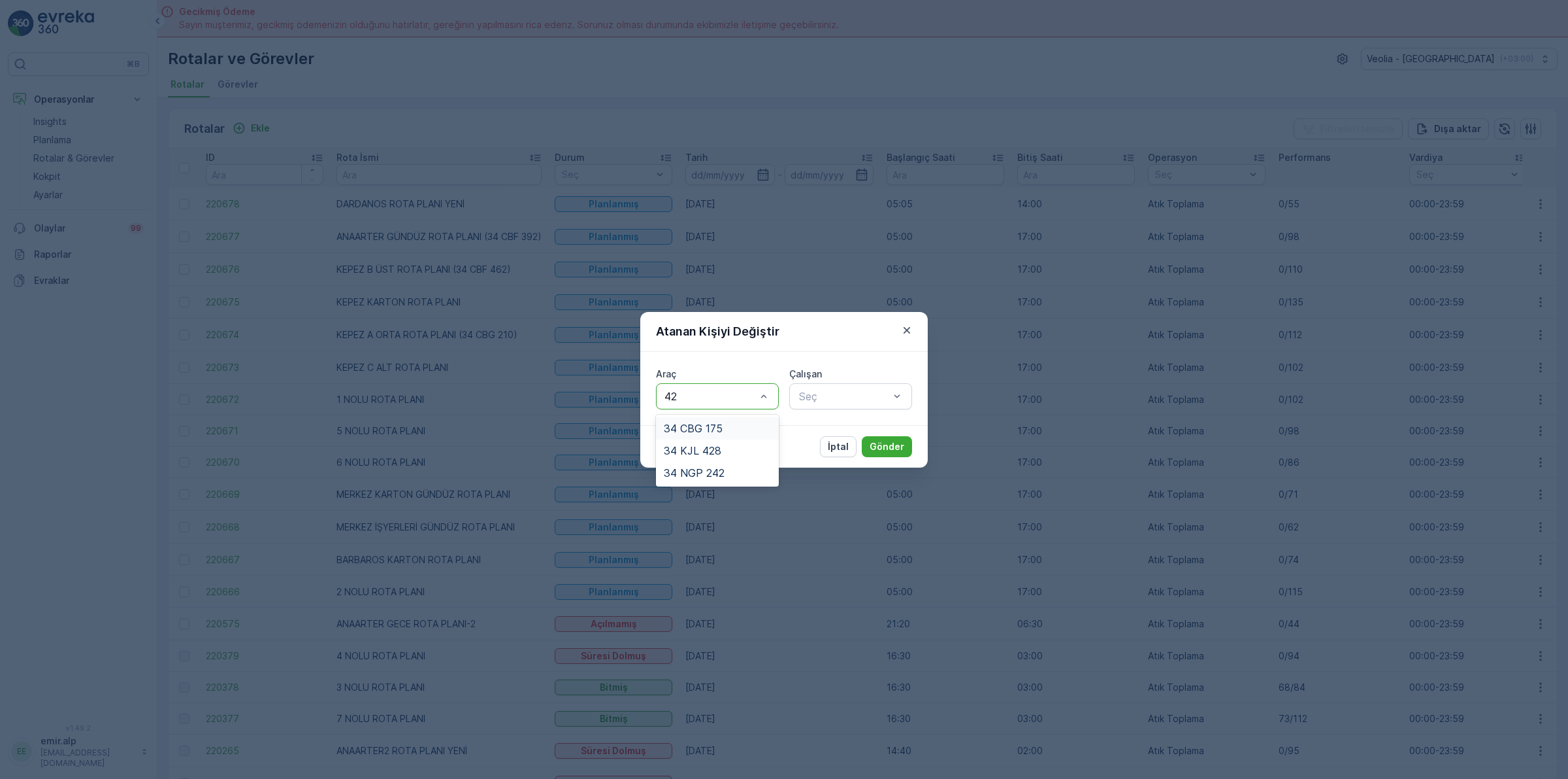
type input "428"
click at [706, 425] on span "34 KJL 428" at bounding box center [692, 428] width 58 height 12
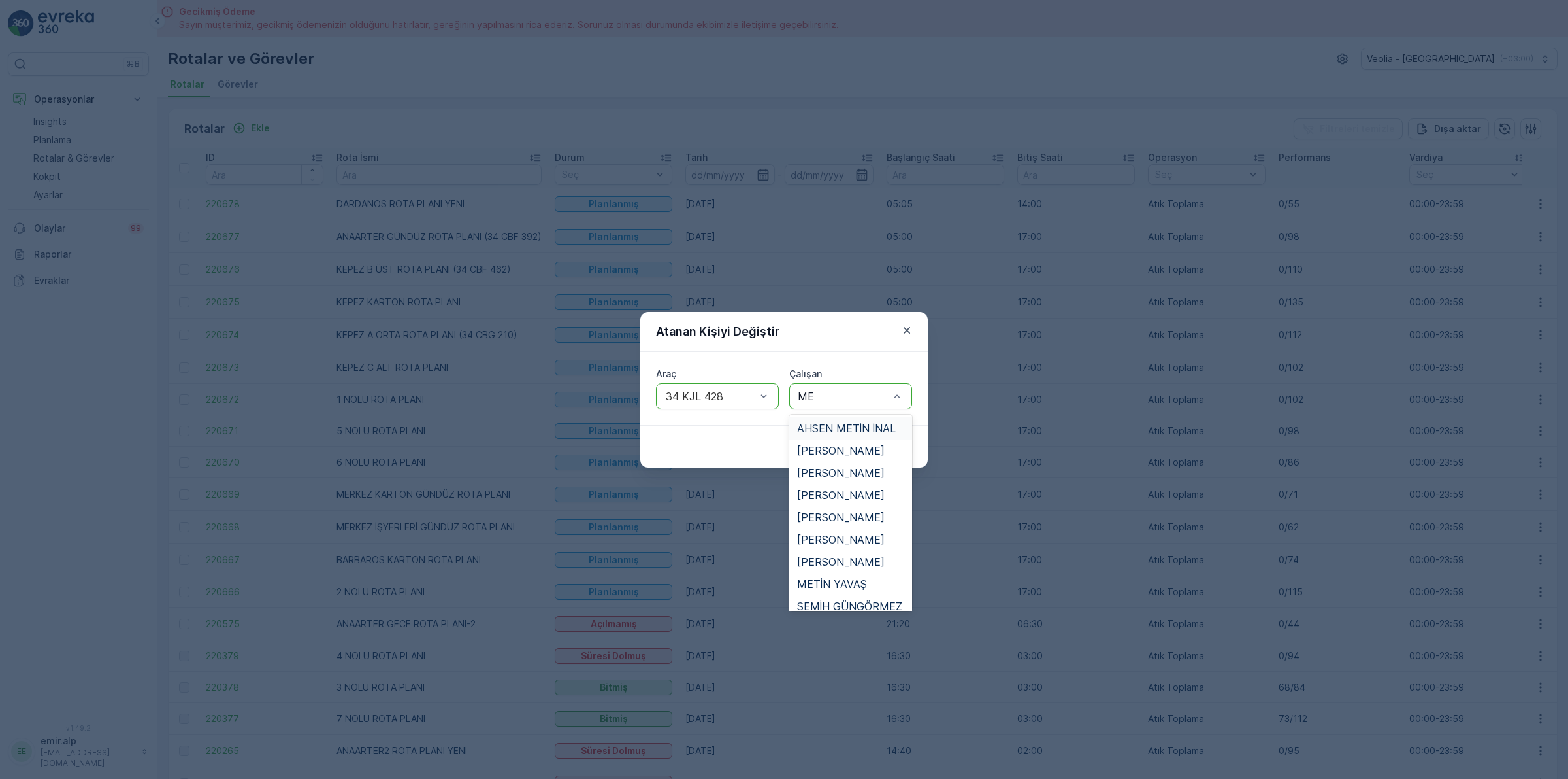
type input "MET"
click at [847, 579] on span "METİN YAVAŞ" at bounding box center [832, 584] width 70 height 12
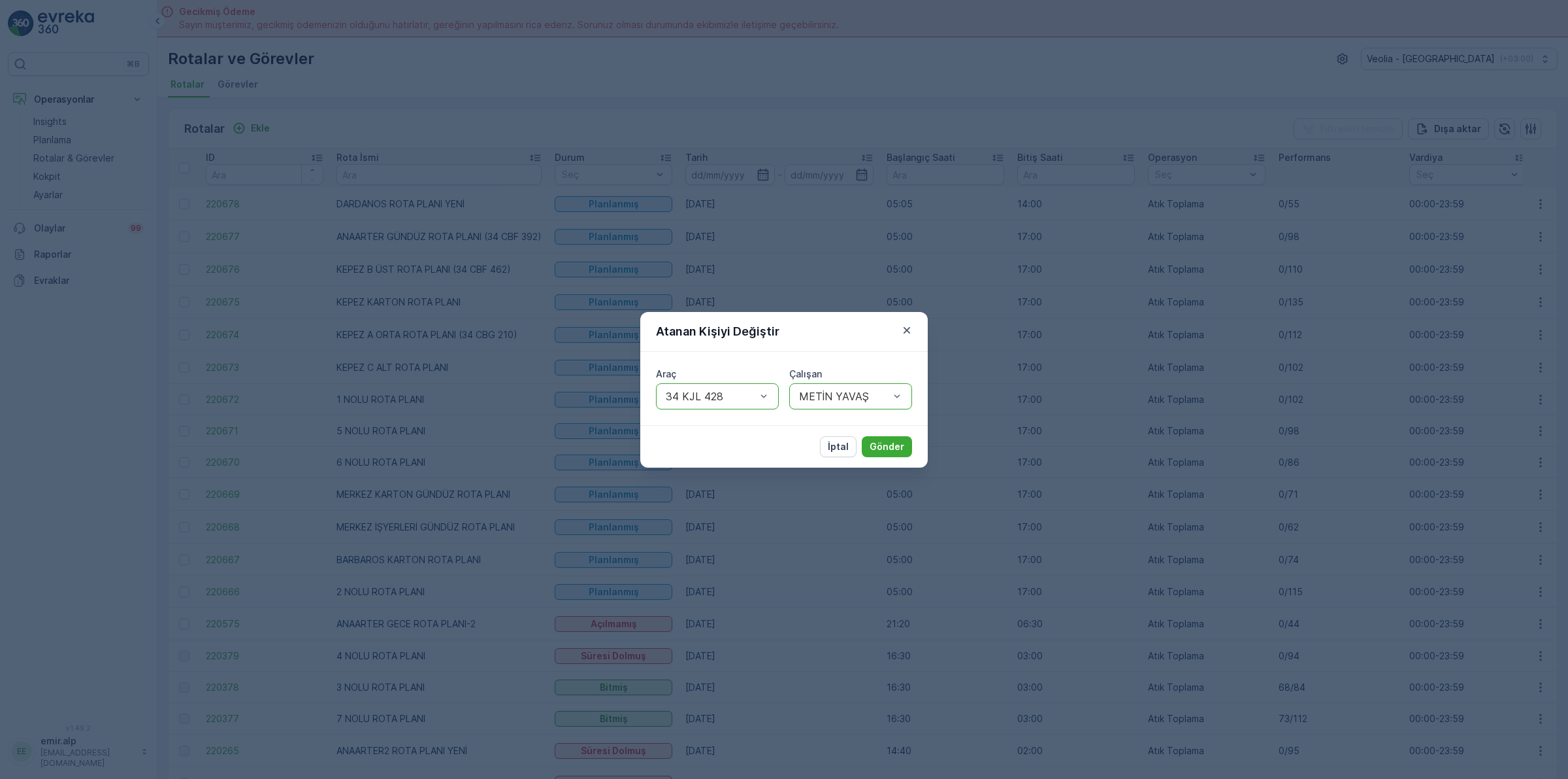
click at [901, 435] on div "İptal Gönder" at bounding box center [784, 445] width 288 height 42
click at [901, 445] on p "Gönder" at bounding box center [887, 446] width 35 height 13
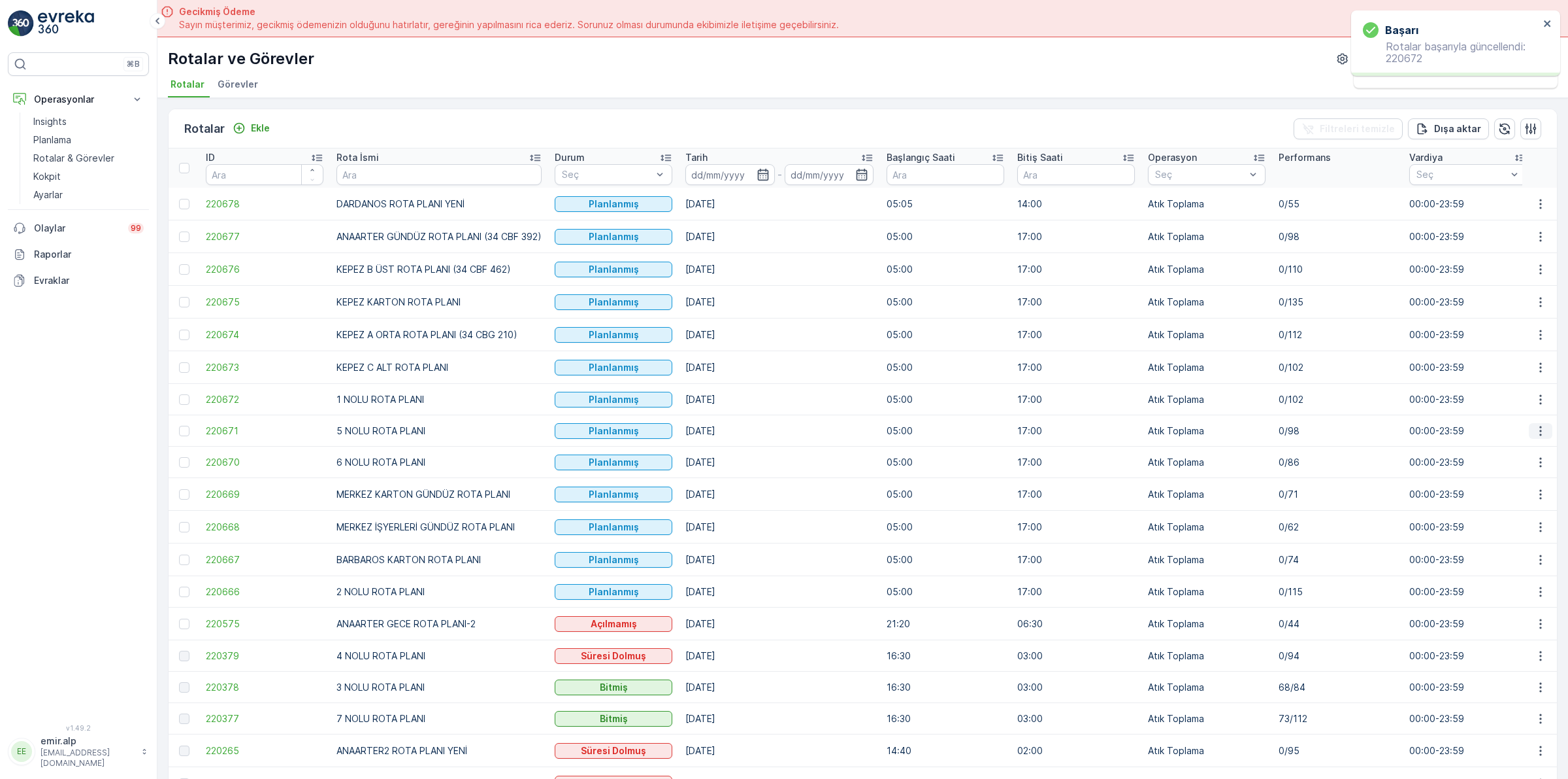
click at [1536, 432] on icon "button" at bounding box center [1540, 431] width 13 height 13
click at [1515, 503] on span "Atanan Kişiyi Değiştir" at bounding box center [1504, 506] width 92 height 13
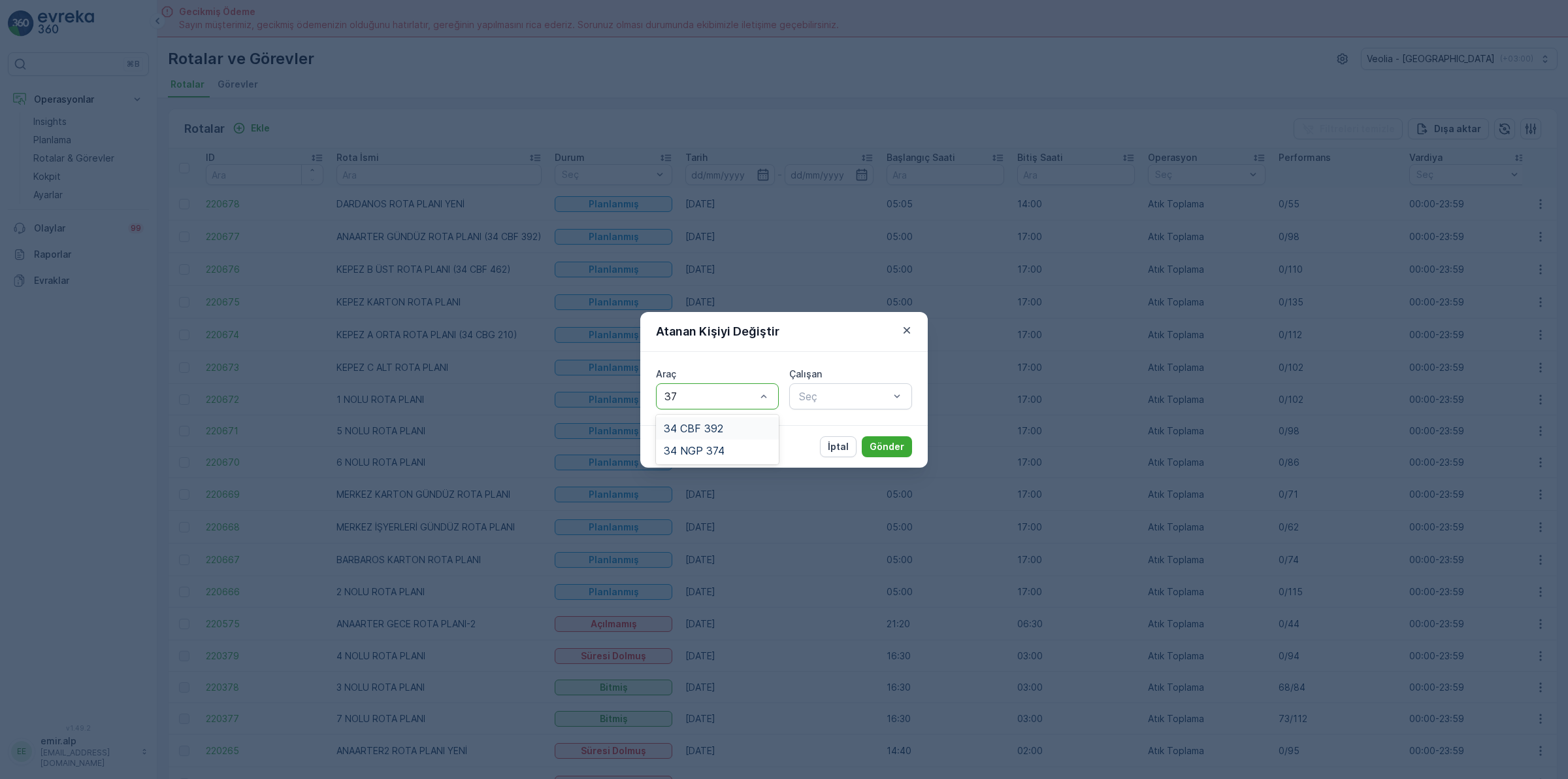
type input "374"
click at [769, 425] on div "34 NGP 374" at bounding box center [717, 428] width 107 height 12
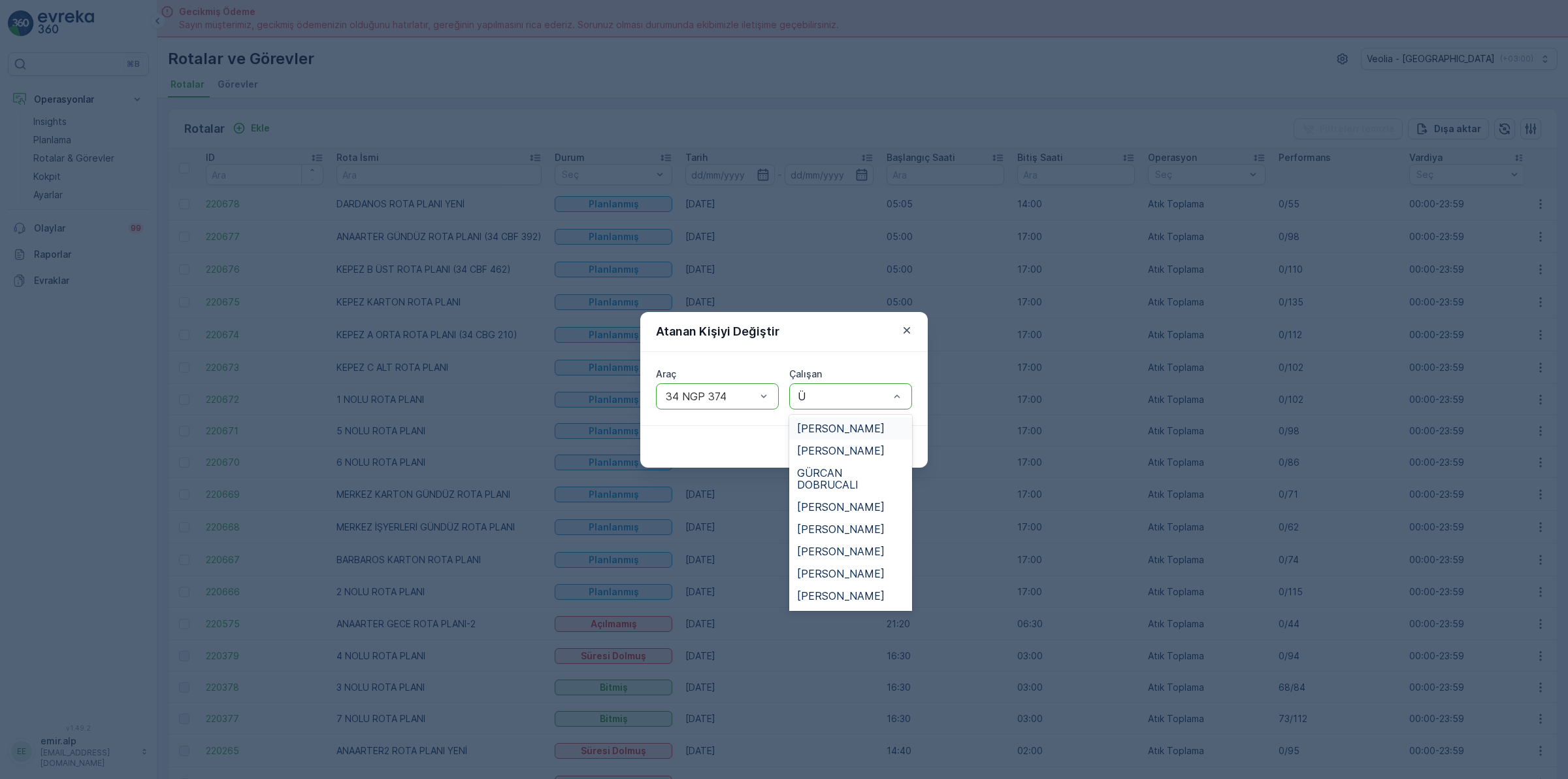
type input "ÜN"
click at [842, 446] on span "[PERSON_NAME]" at bounding box center [840, 450] width 87 height 12
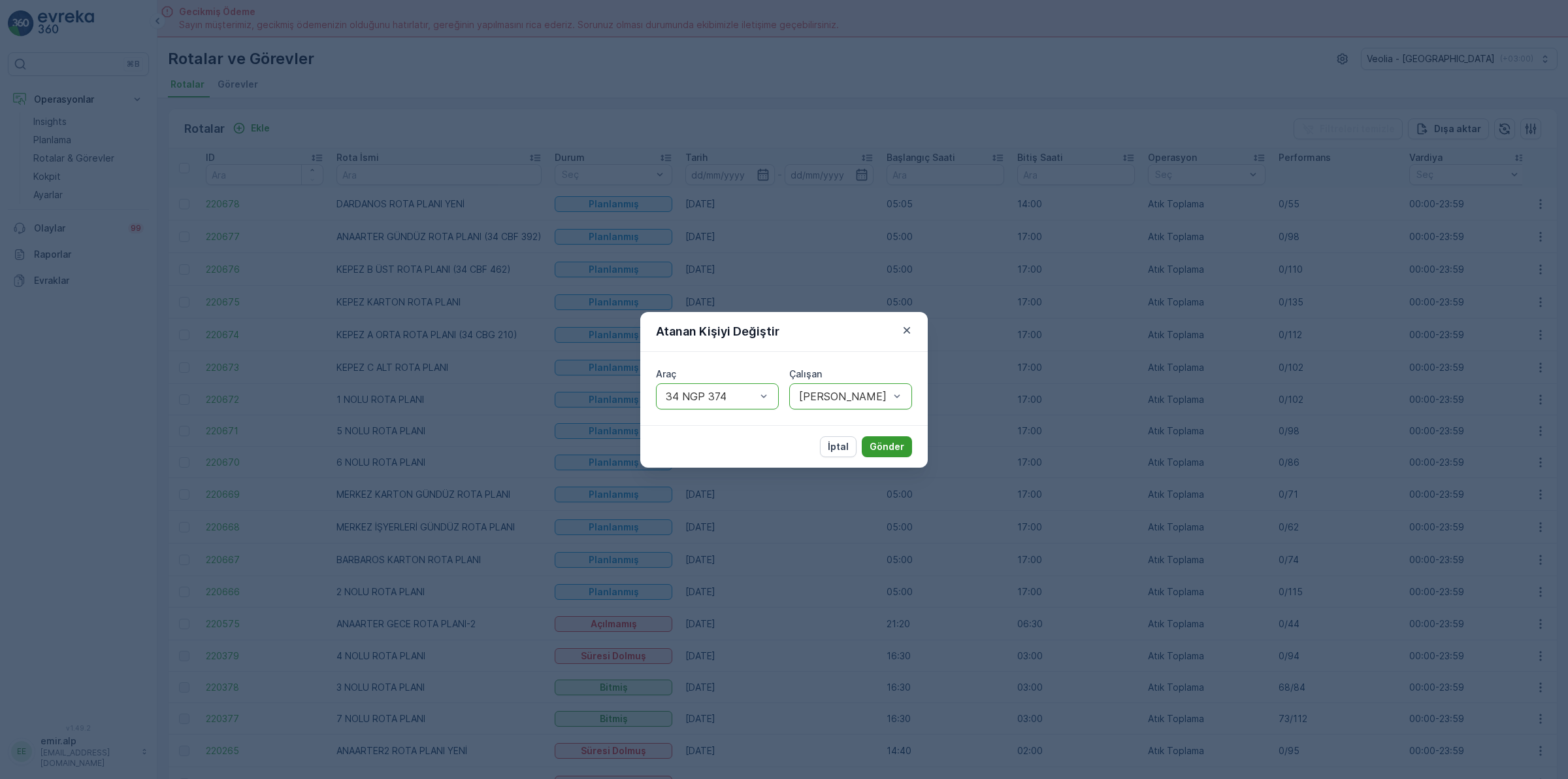
click at [890, 445] on p "Gönder" at bounding box center [887, 446] width 35 height 13
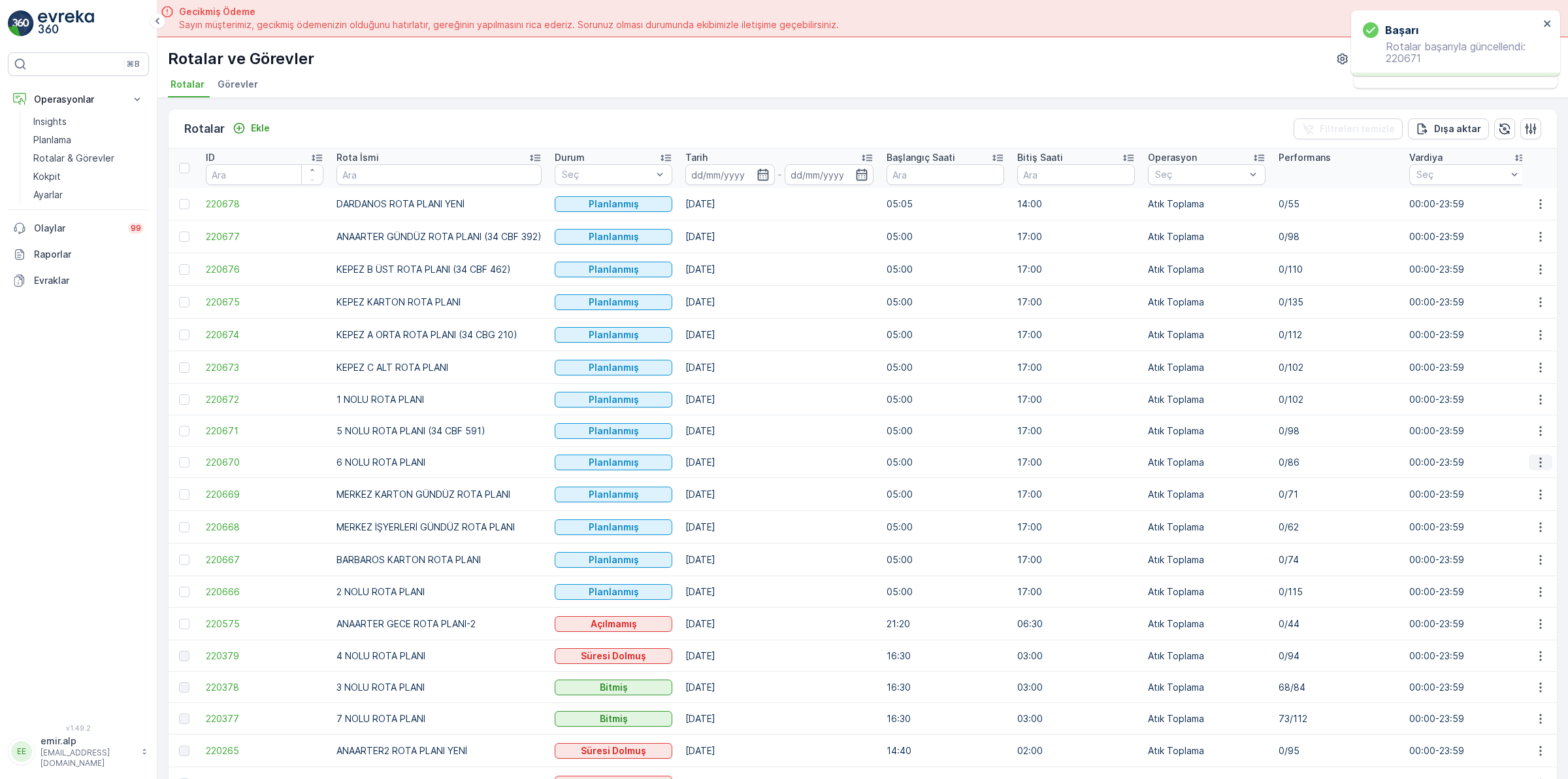
click at [1534, 462] on icon "button" at bounding box center [1540, 462] width 13 height 13
click at [1511, 540] on span "Atanan Kişiyi Değiştir" at bounding box center [1504, 537] width 92 height 13
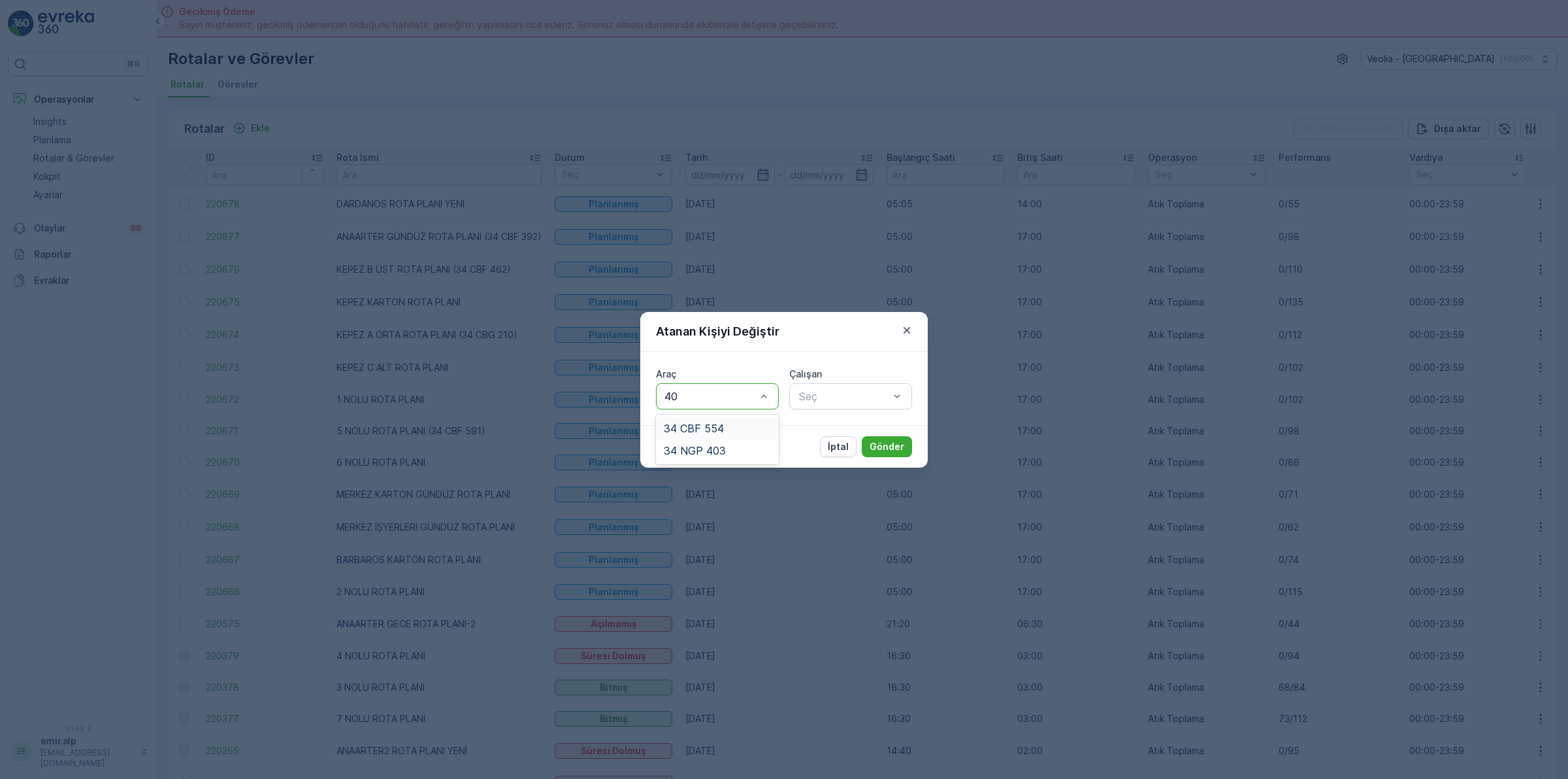
type input "403"
drag, startPoint x: 711, startPoint y: 422, endPoint x: 804, endPoint y: 412, distance: 93.5
click at [724, 422] on span "34 NGP 403" at bounding box center [694, 428] width 62 height 12
type input "GÖK"
click at [861, 425] on span "GÖKHAN GENÇTEPE" at bounding box center [850, 428] width 106 height 12
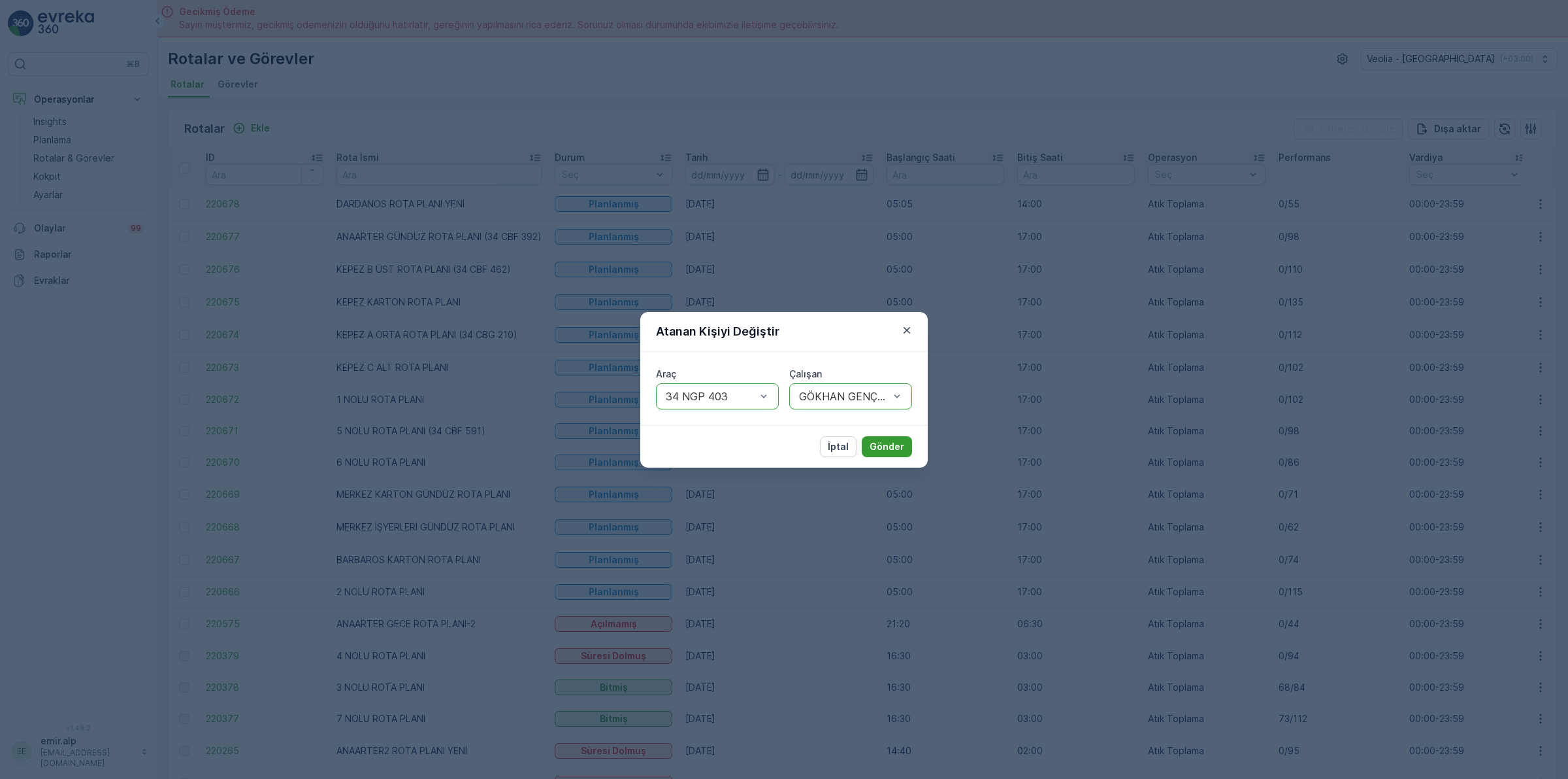
click at [877, 443] on p "Gönder" at bounding box center [887, 446] width 35 height 13
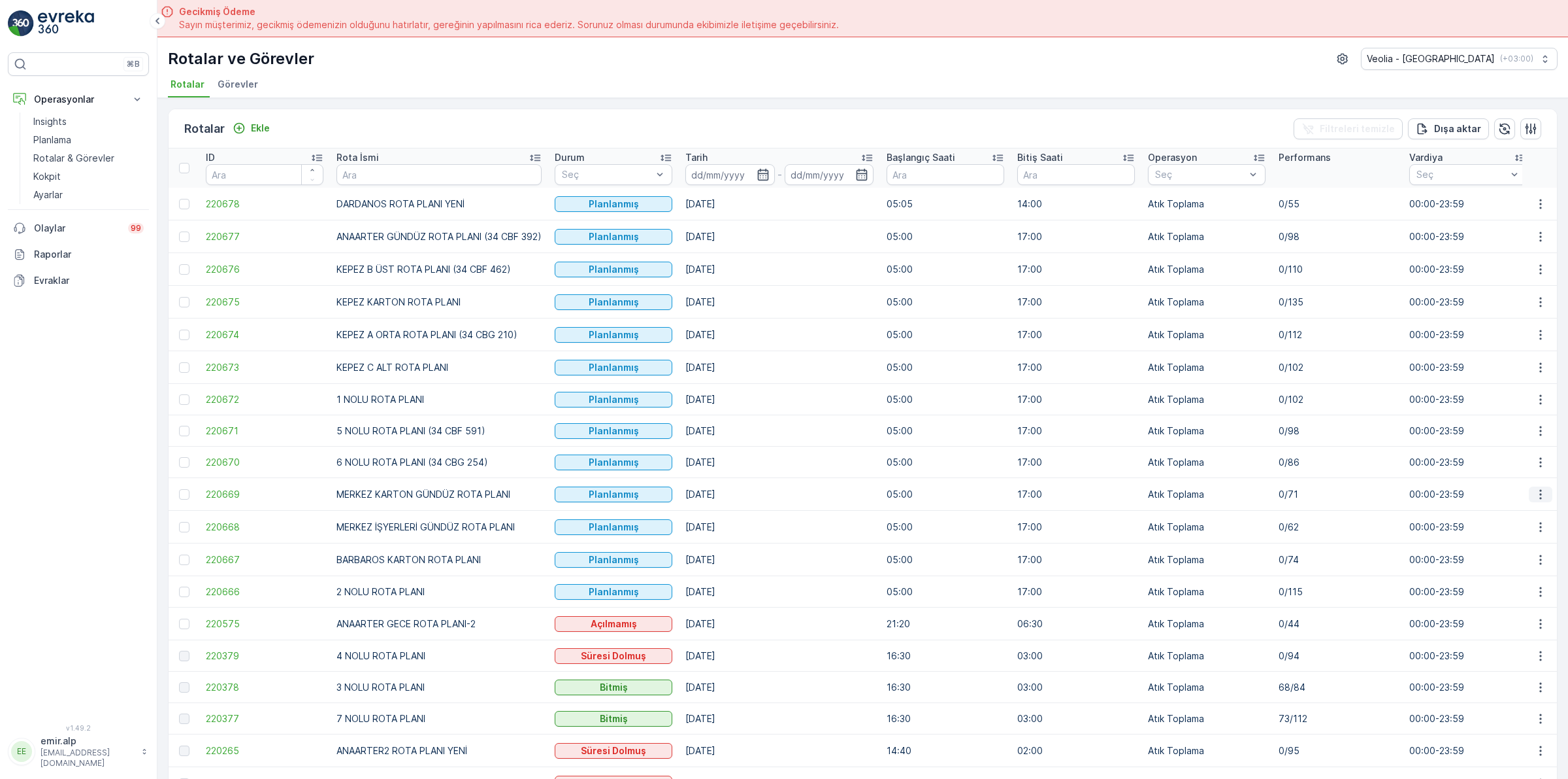
click at [1539, 502] on button "button" at bounding box center [1541, 494] width 23 height 15
click at [1527, 570] on span "Atanan Kişiyi Değiştir" at bounding box center [1504, 569] width 92 height 13
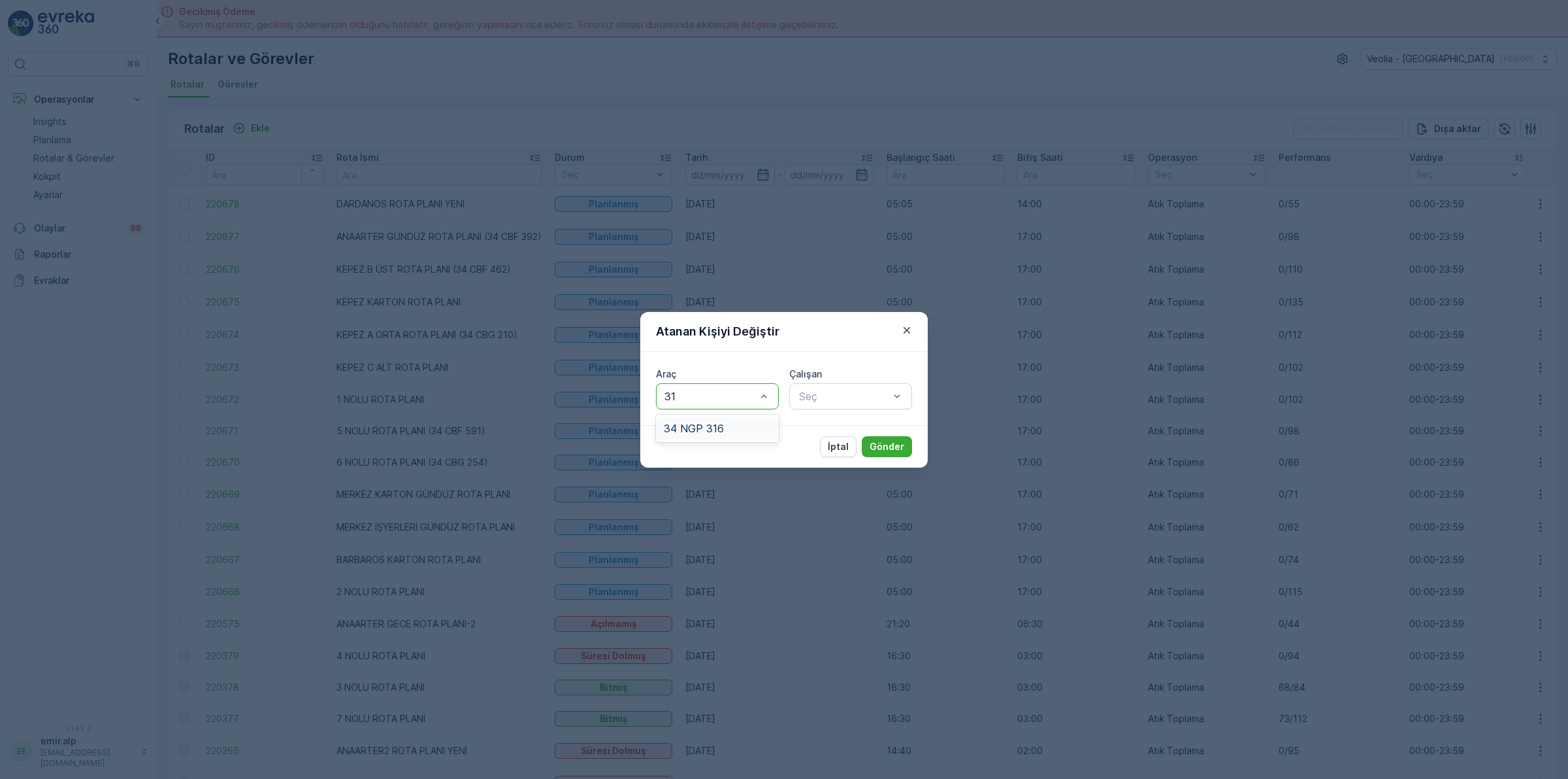
type input "316"
click at [749, 424] on div "34 NGP 316" at bounding box center [717, 428] width 107 height 12
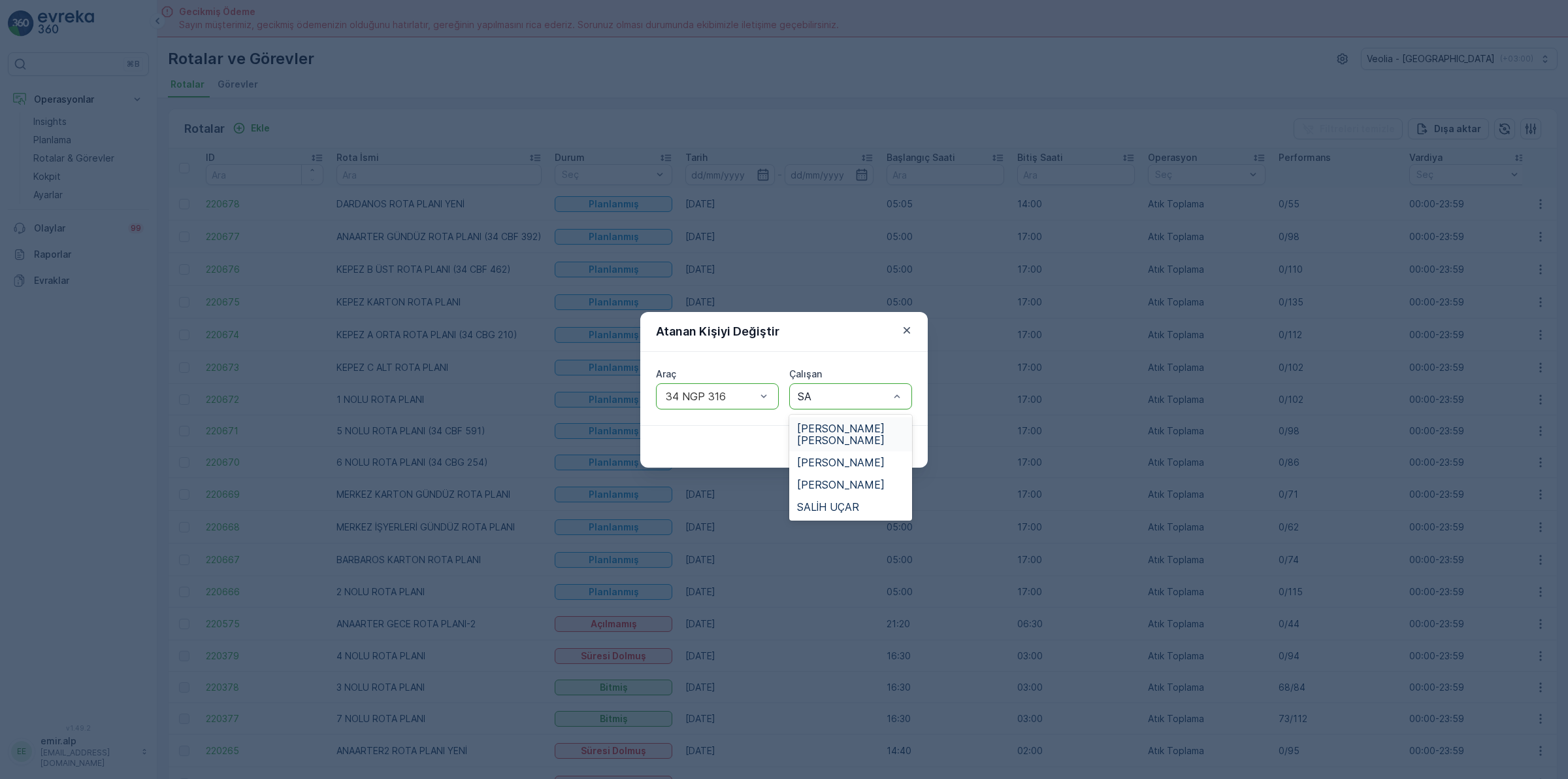
type input "SAL"
click at [857, 427] on span "SALİH UÇAR" at bounding box center [828, 428] width 62 height 12
click at [877, 446] on p "Gönder" at bounding box center [887, 446] width 35 height 13
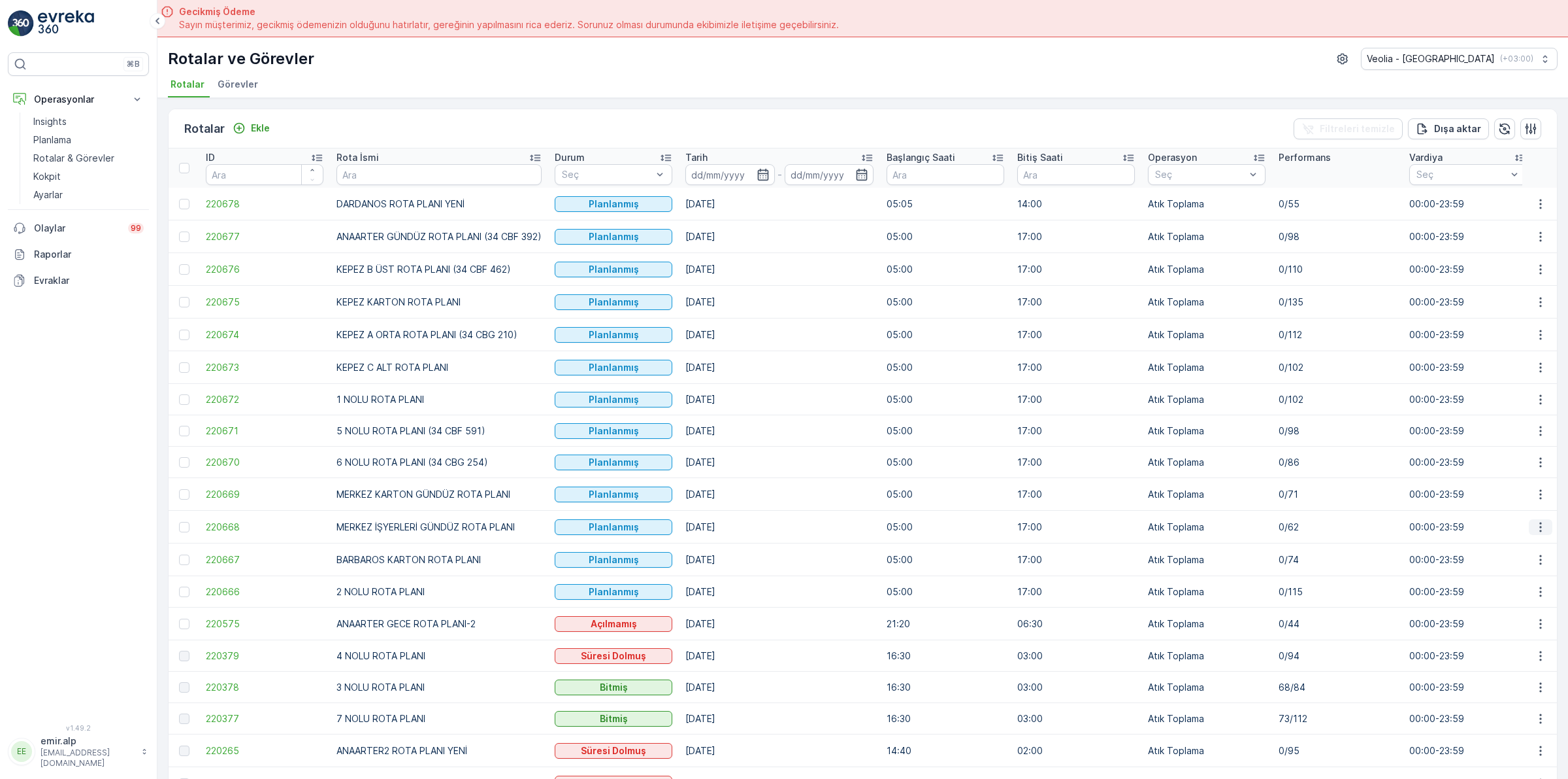
click at [1536, 524] on icon "button" at bounding box center [1540, 527] width 13 height 13
click at [1519, 601] on span "Atanan Kişiyi Değiştir" at bounding box center [1504, 601] width 92 height 13
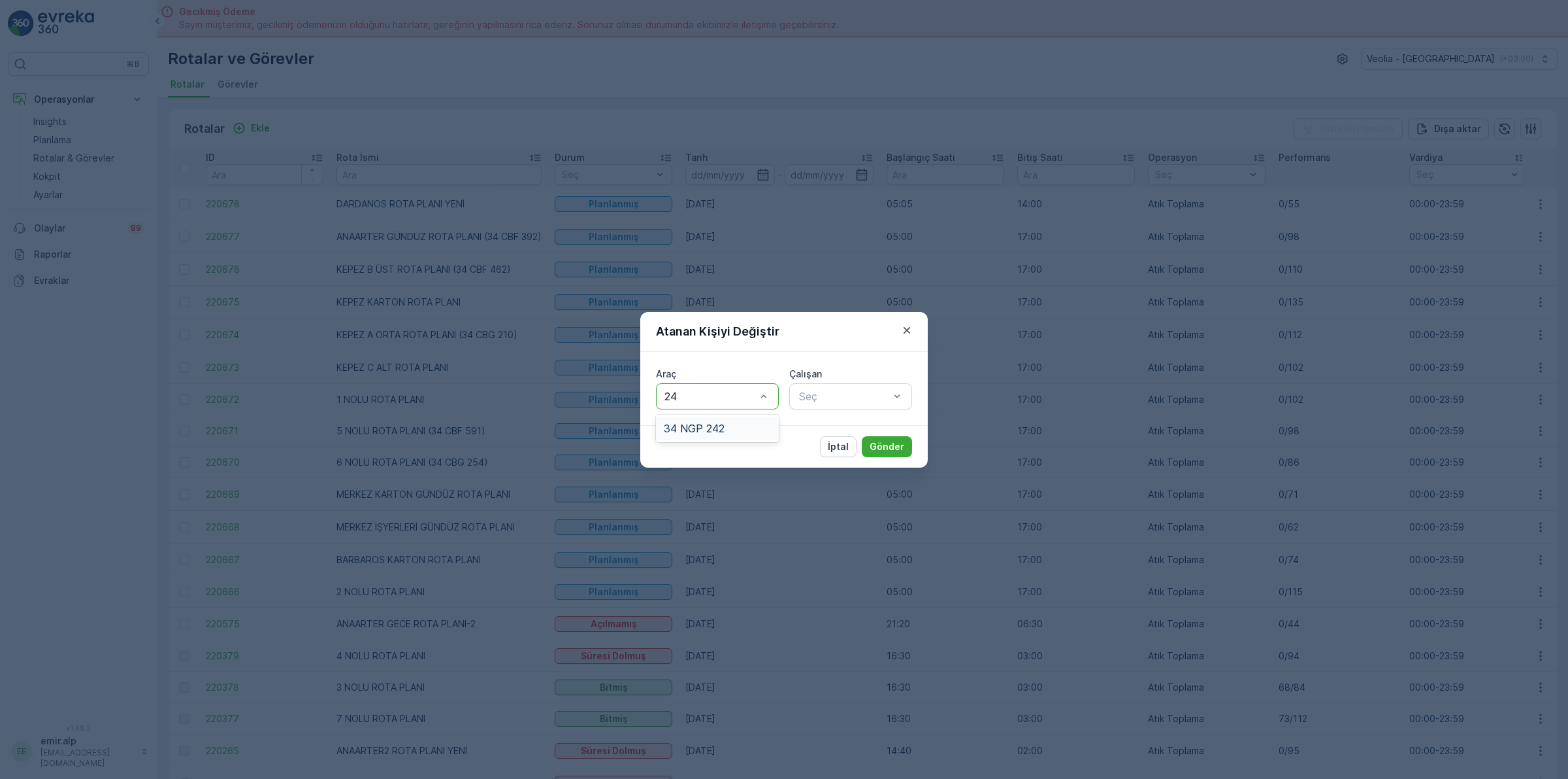
type input "242"
click at [763, 425] on div "34 NGP 242" at bounding box center [717, 428] width 107 height 12
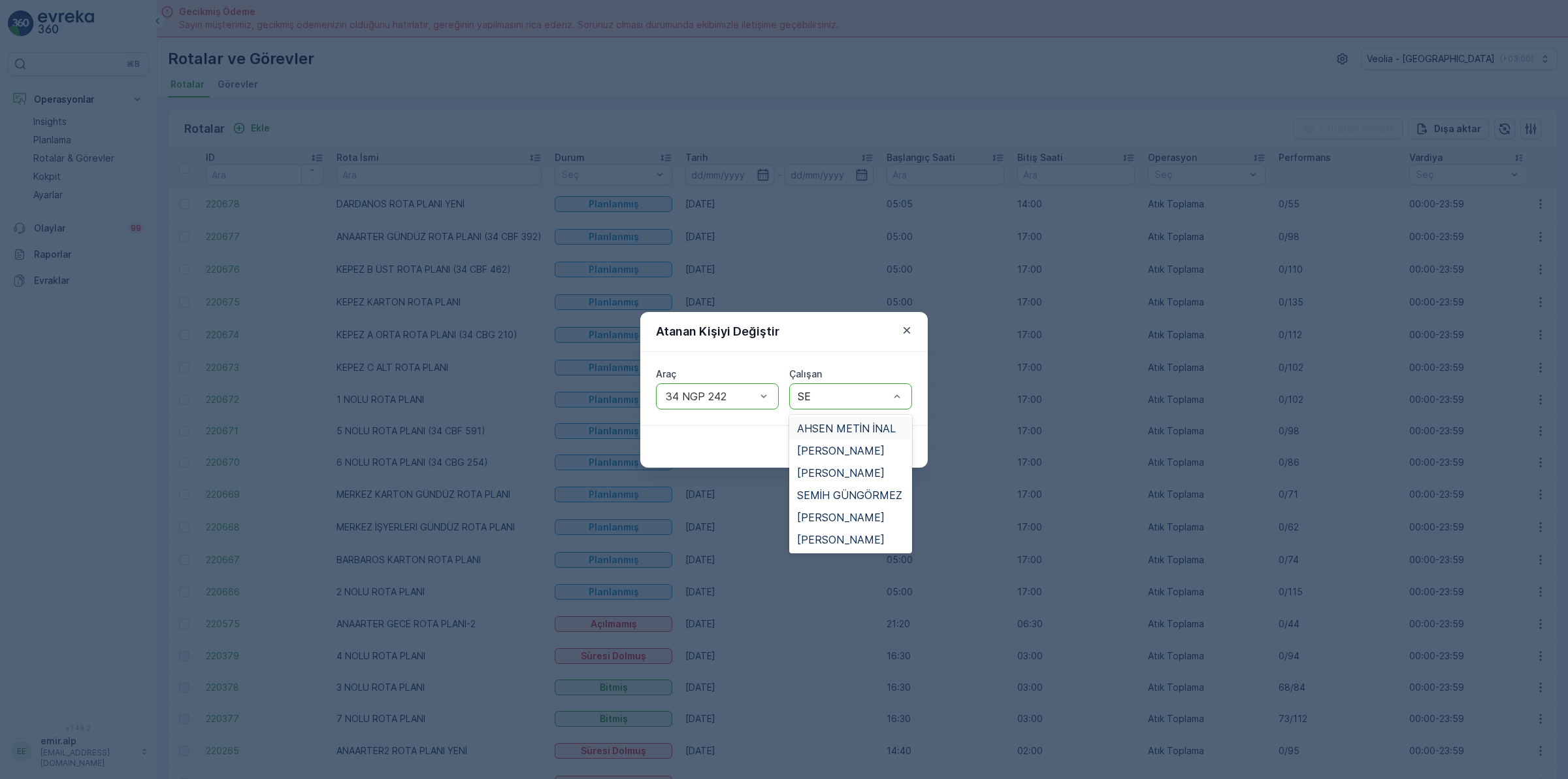
type input "SER"
click at [837, 422] on span "[PERSON_NAME]" at bounding box center [840, 428] width 87 height 12
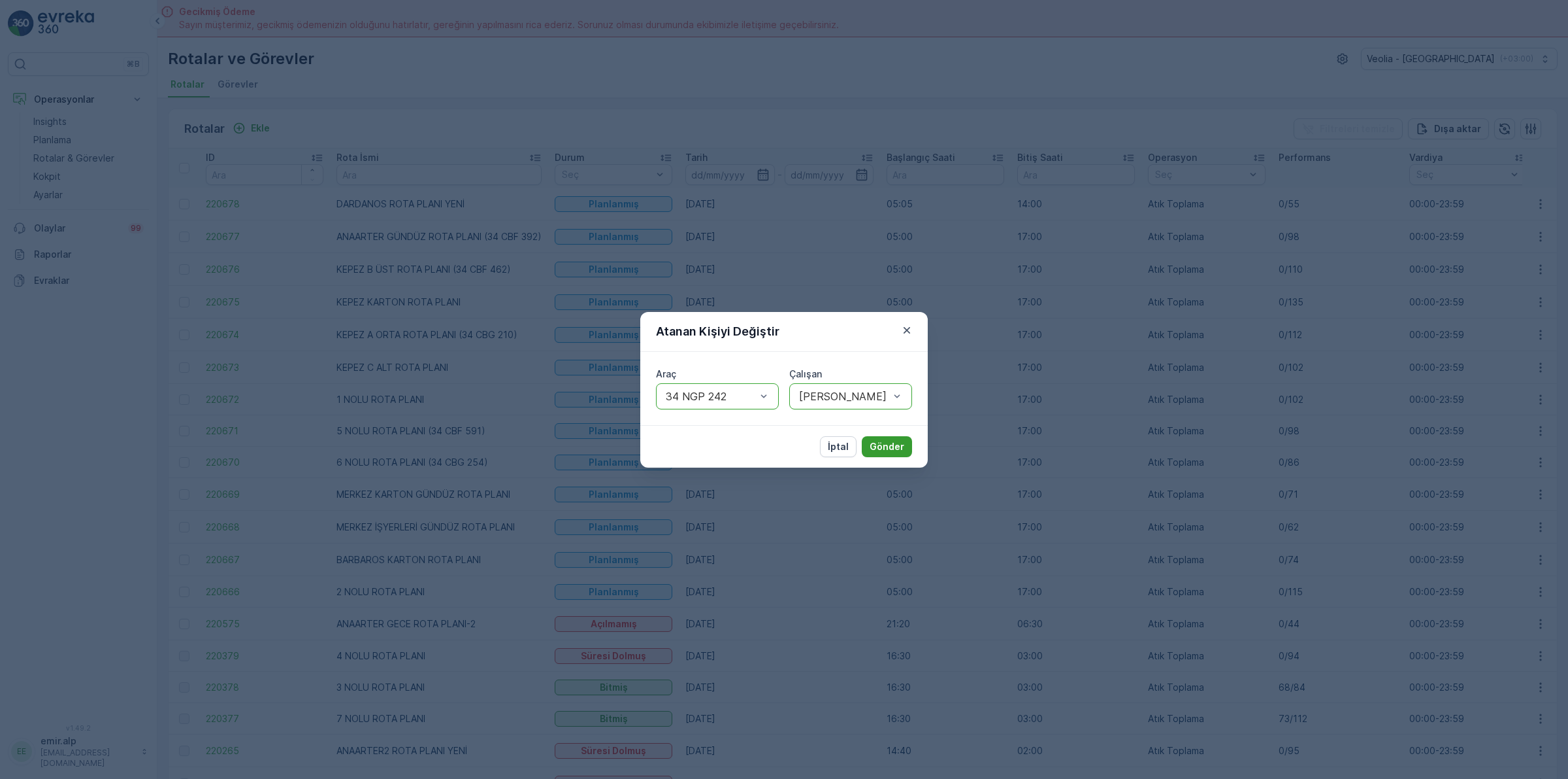
click at [887, 437] on button "Gönder" at bounding box center [887, 446] width 50 height 21
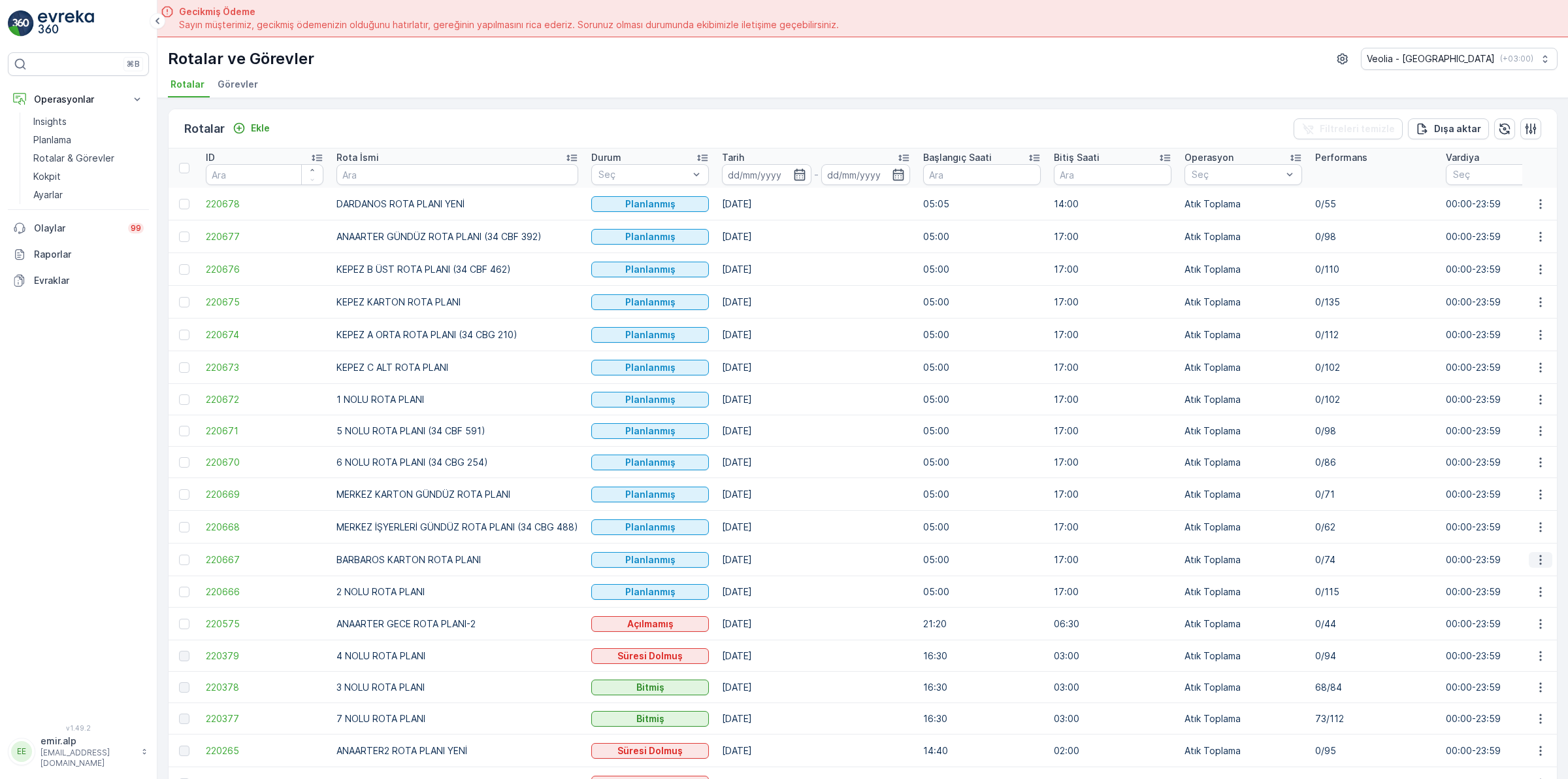
click at [1534, 562] on icon "button" at bounding box center [1540, 559] width 13 height 13
click at [1514, 634] on span "Atanan Kişiyi Değiştir" at bounding box center [1504, 635] width 92 height 13
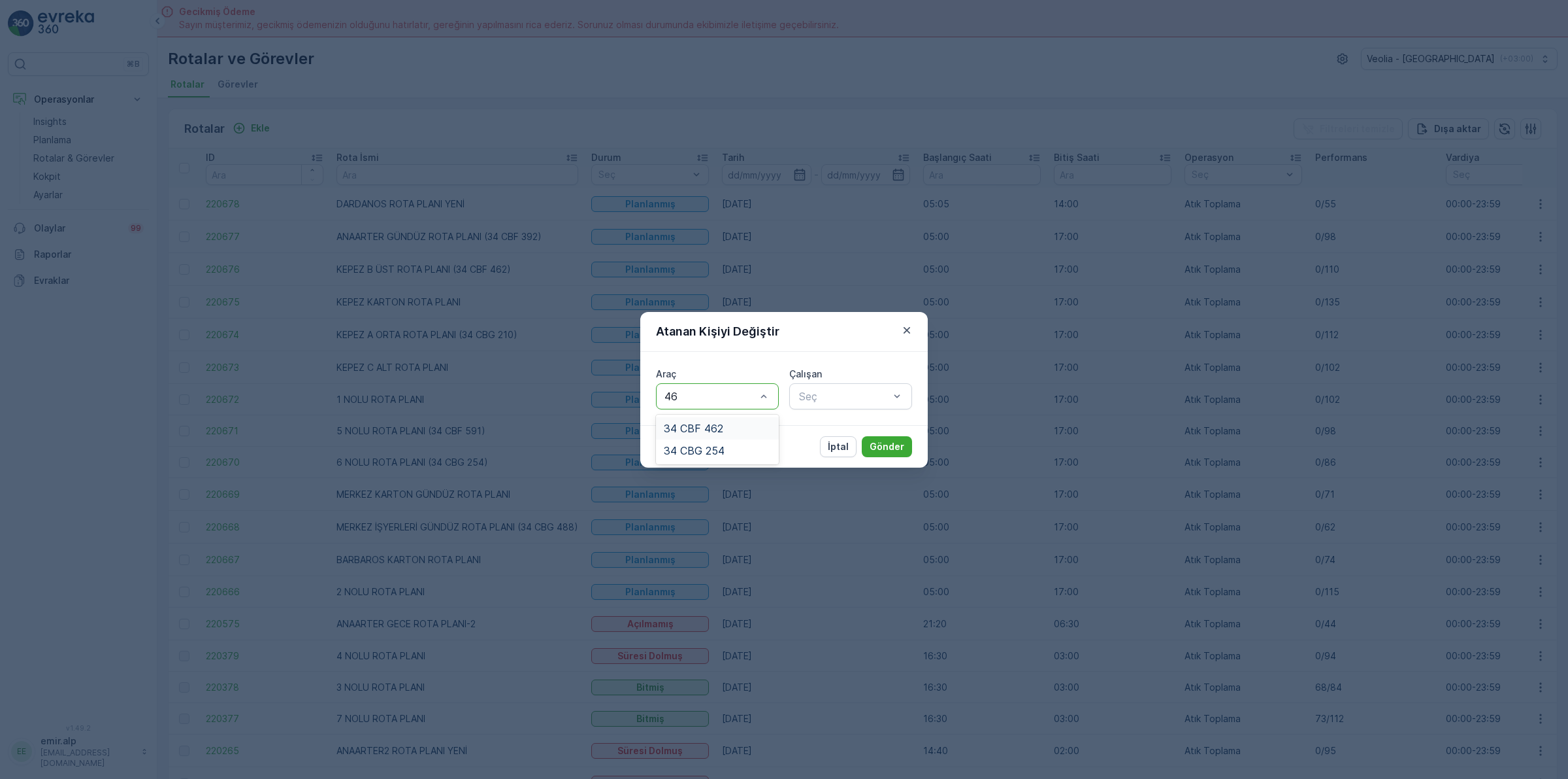
type input "462"
click at [749, 421] on div "34 CBF 462" at bounding box center [717, 428] width 123 height 22
type input "CEY"
click at [840, 426] on span "[PERSON_NAME]" at bounding box center [840, 428] width 87 height 12
click at [890, 442] on p "Gönder" at bounding box center [887, 446] width 35 height 13
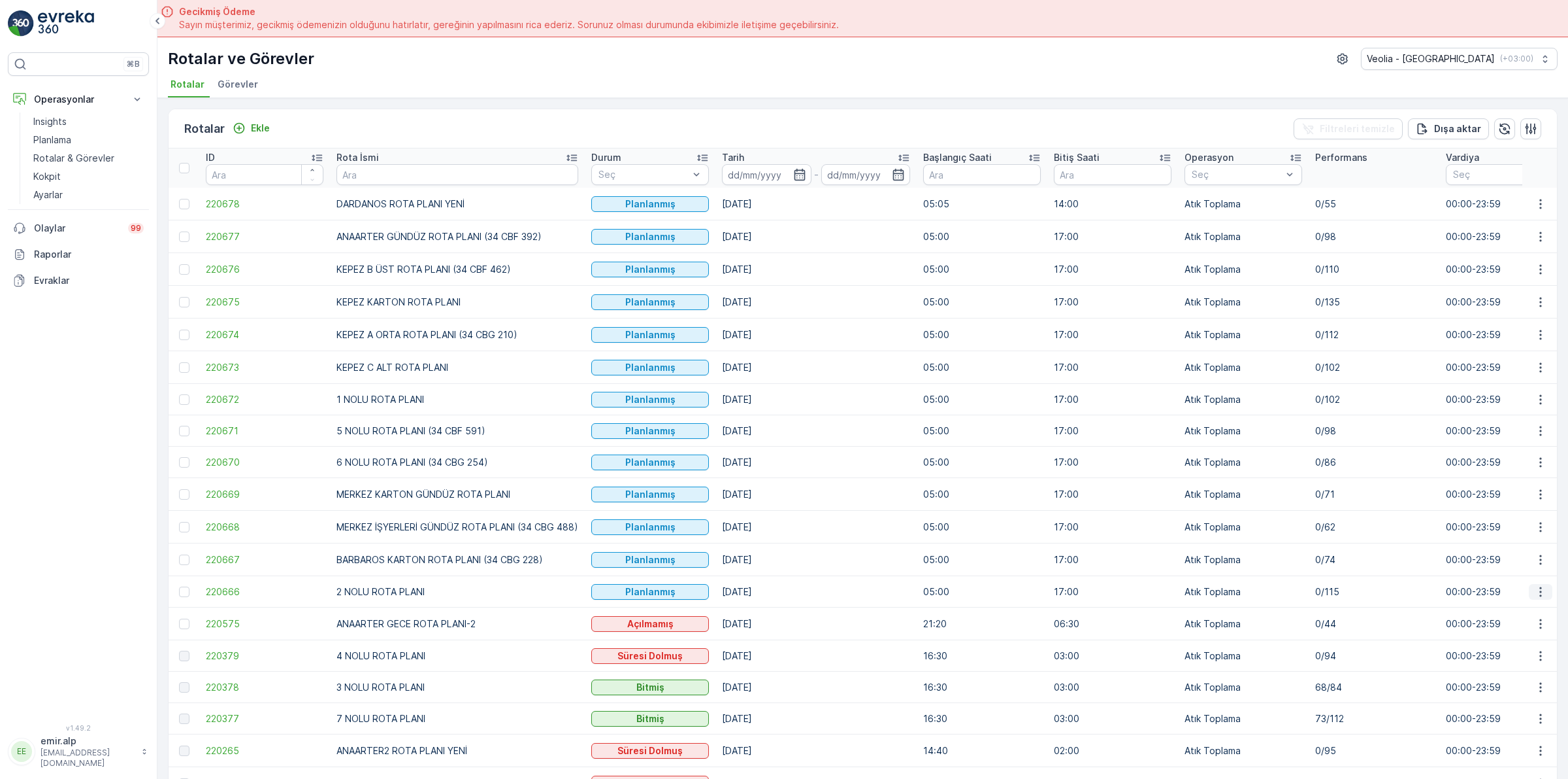
click at [1541, 591] on icon "button" at bounding box center [1540, 591] width 13 height 13
click at [1505, 668] on span "Atanan Kişiyi Değiştir" at bounding box center [1504, 666] width 92 height 13
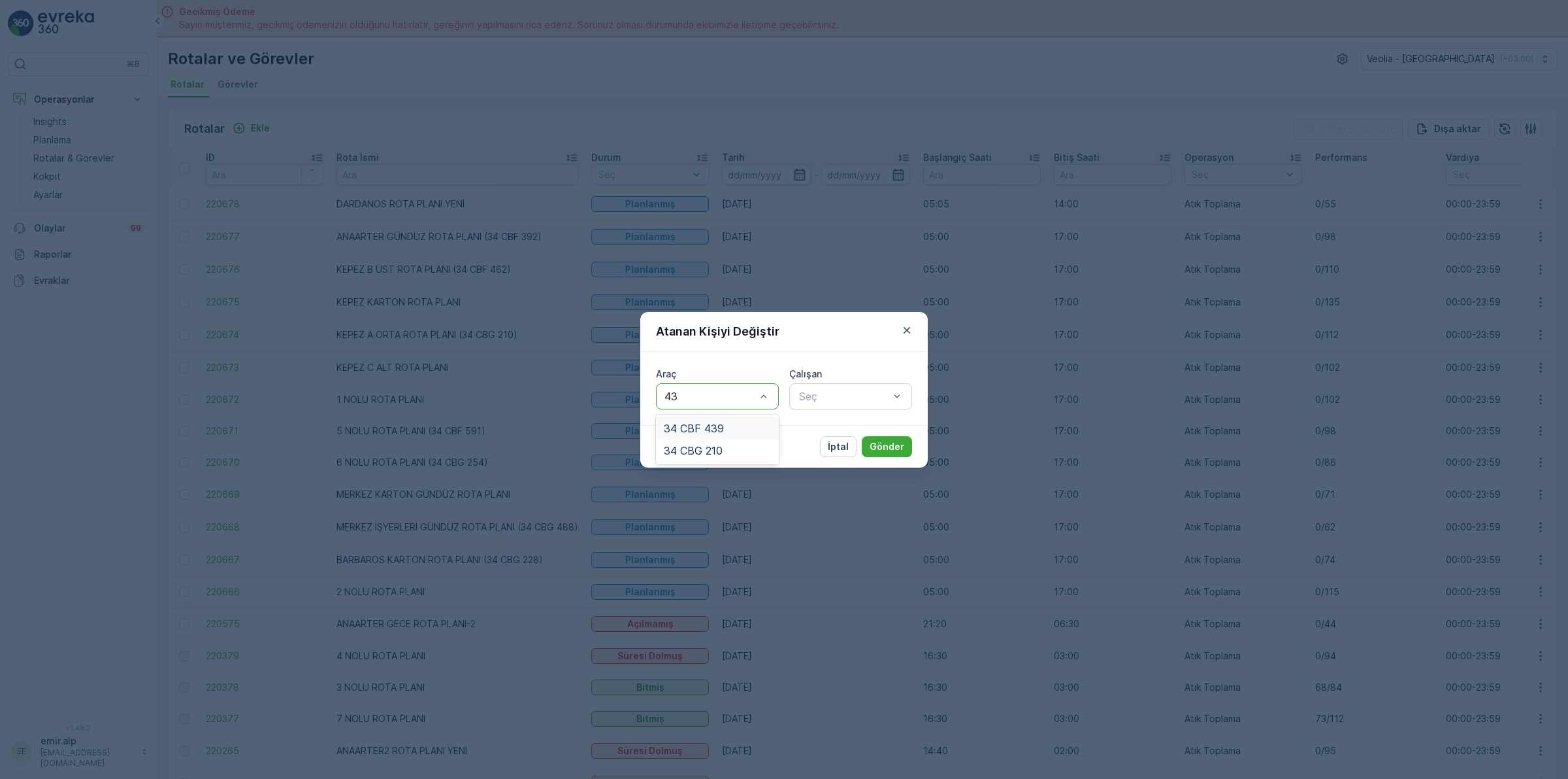
type input "439"
drag, startPoint x: 688, startPoint y: 418, endPoint x: 830, endPoint y: 413, distance: 142.1
click at [689, 419] on div "34 CBF 439" at bounding box center [717, 428] width 123 height 22
type input "MUS"
click at [843, 423] on span "[PERSON_NAME]" at bounding box center [840, 428] width 87 height 12
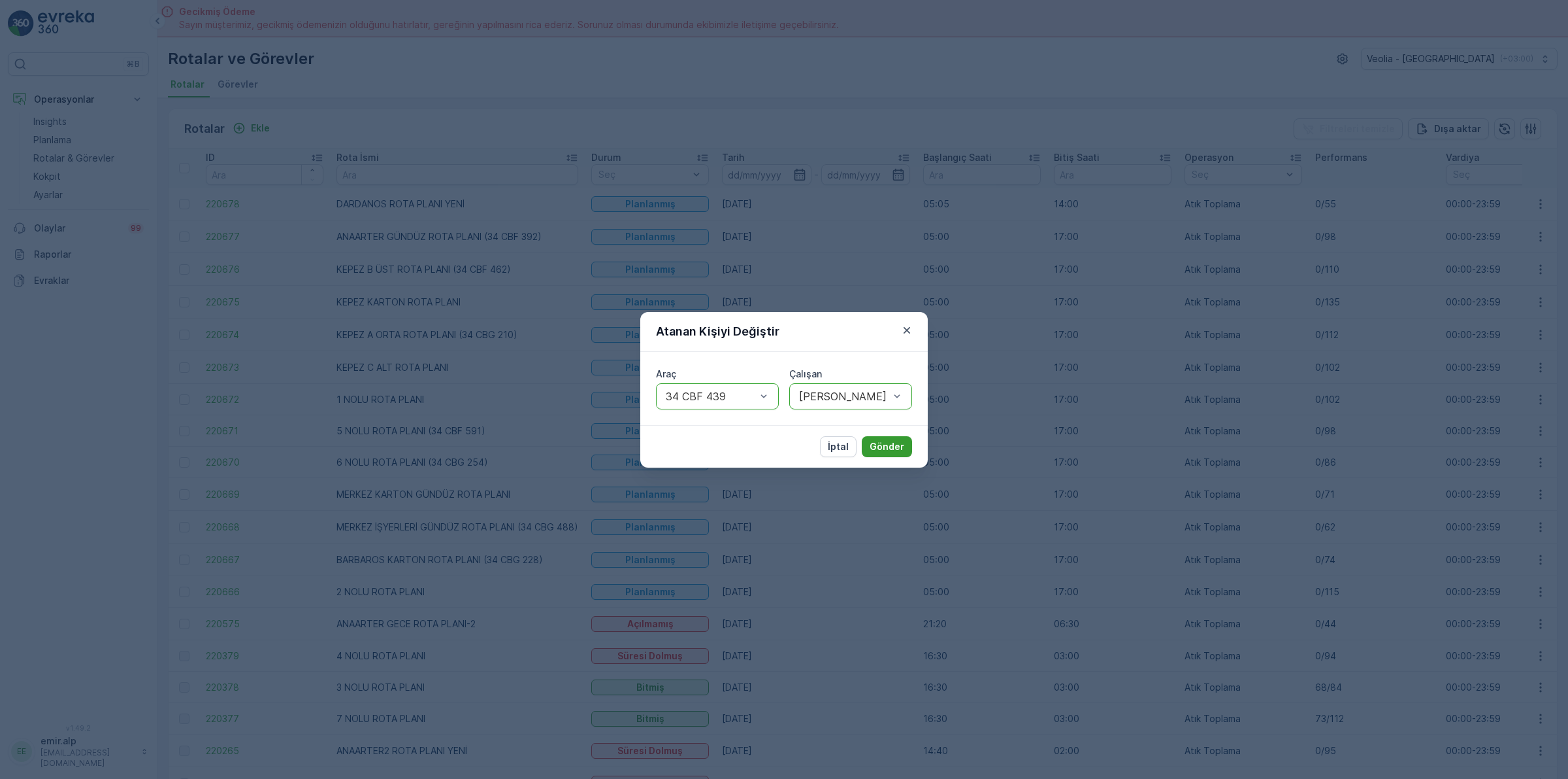
click at [884, 445] on p "Gönder" at bounding box center [887, 446] width 35 height 13
